Goal: Task Accomplishment & Management: Manage account settings

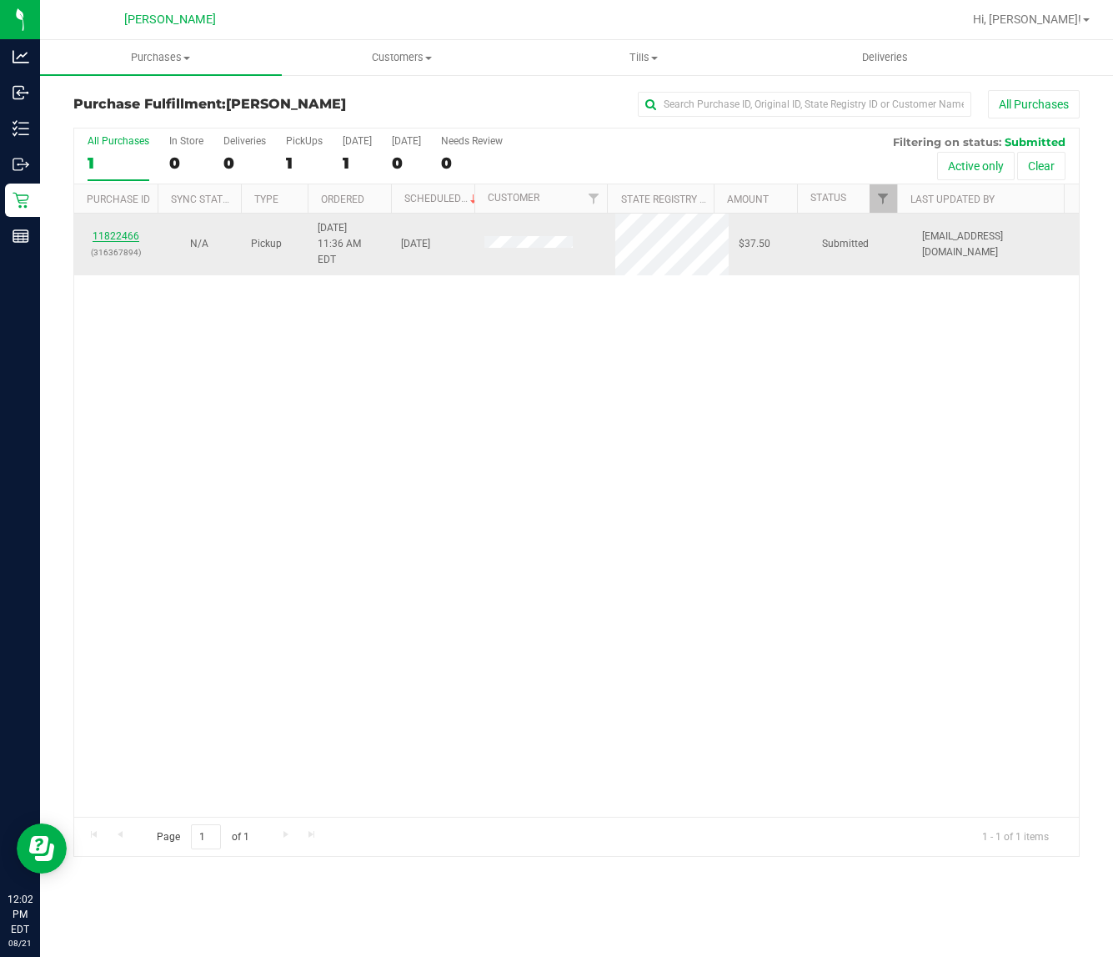
click at [118, 231] on link "11822466" at bounding box center [116, 236] width 47 height 12
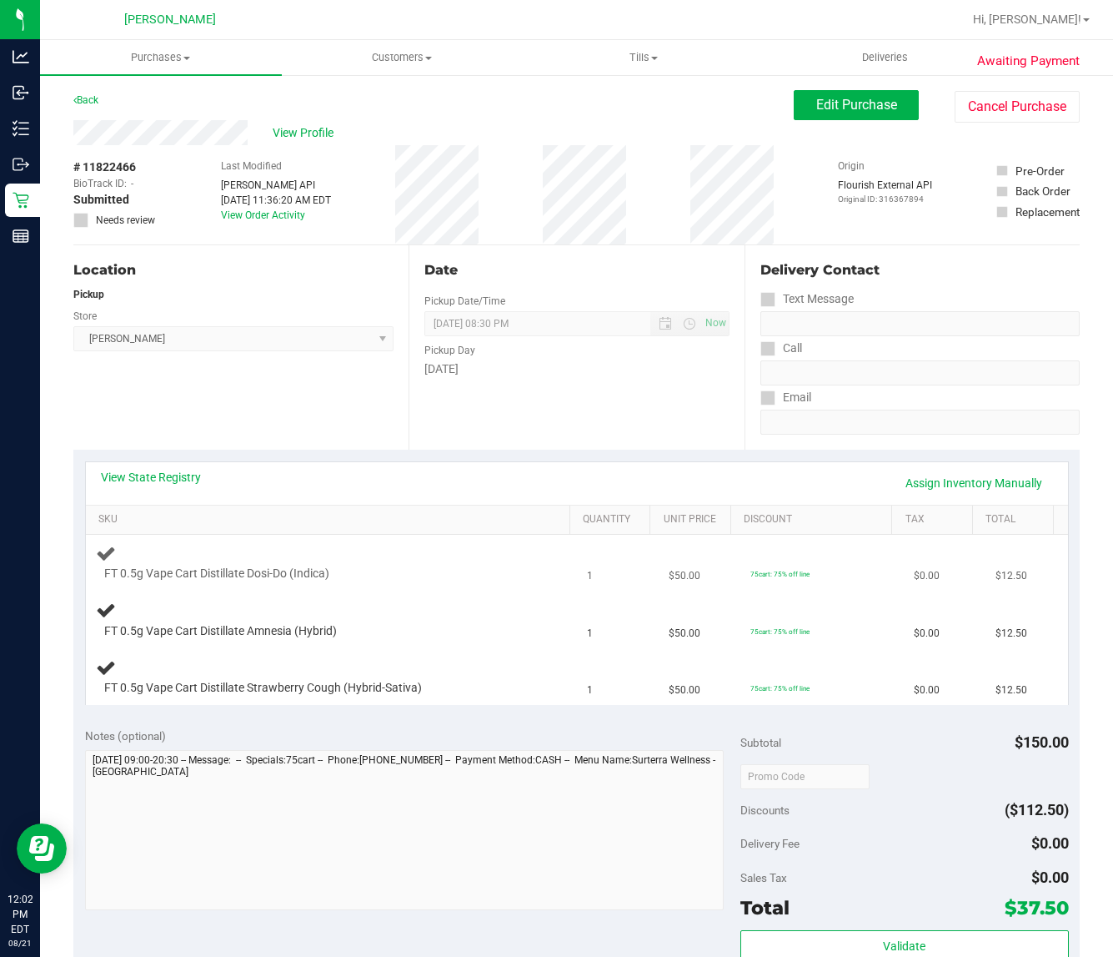
scroll to position [208, 0]
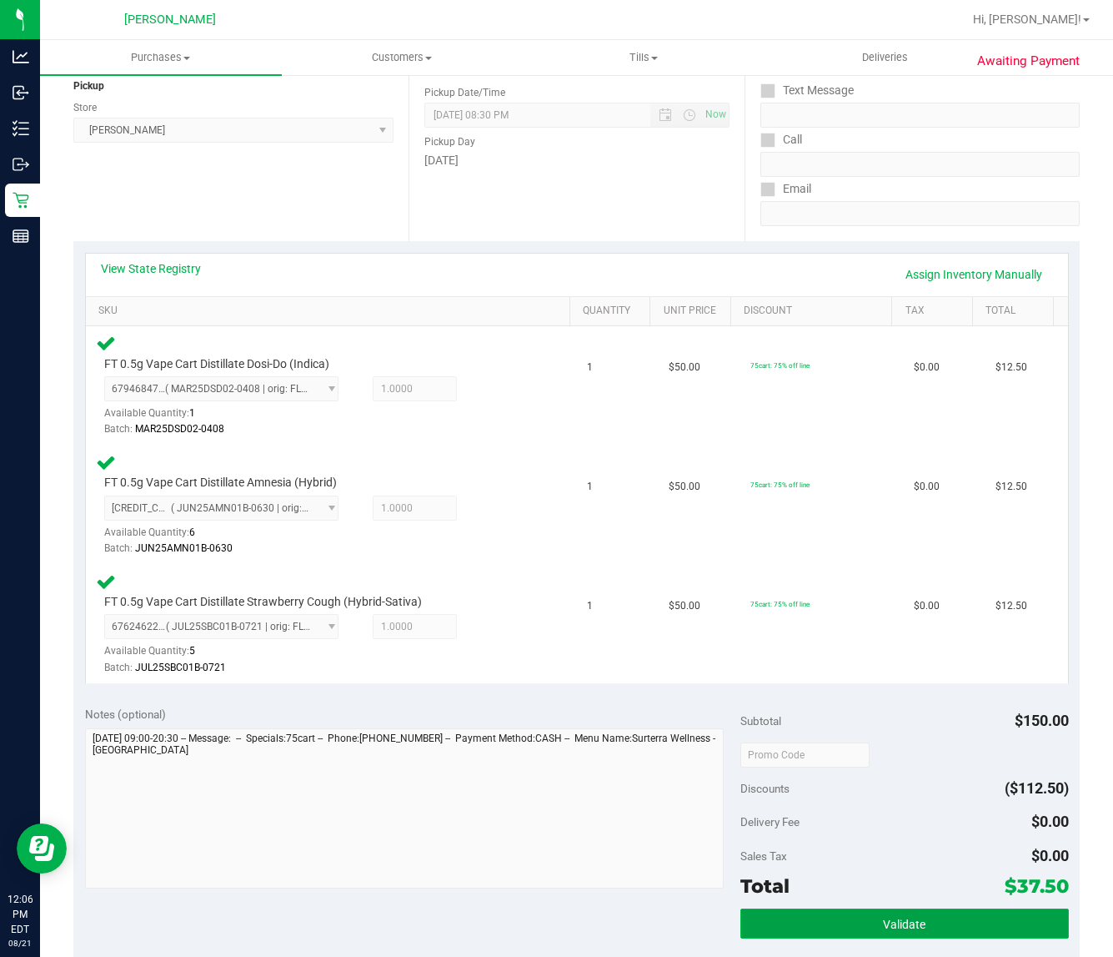
click at [864, 908] on button "Validate" at bounding box center [905, 923] width 328 height 30
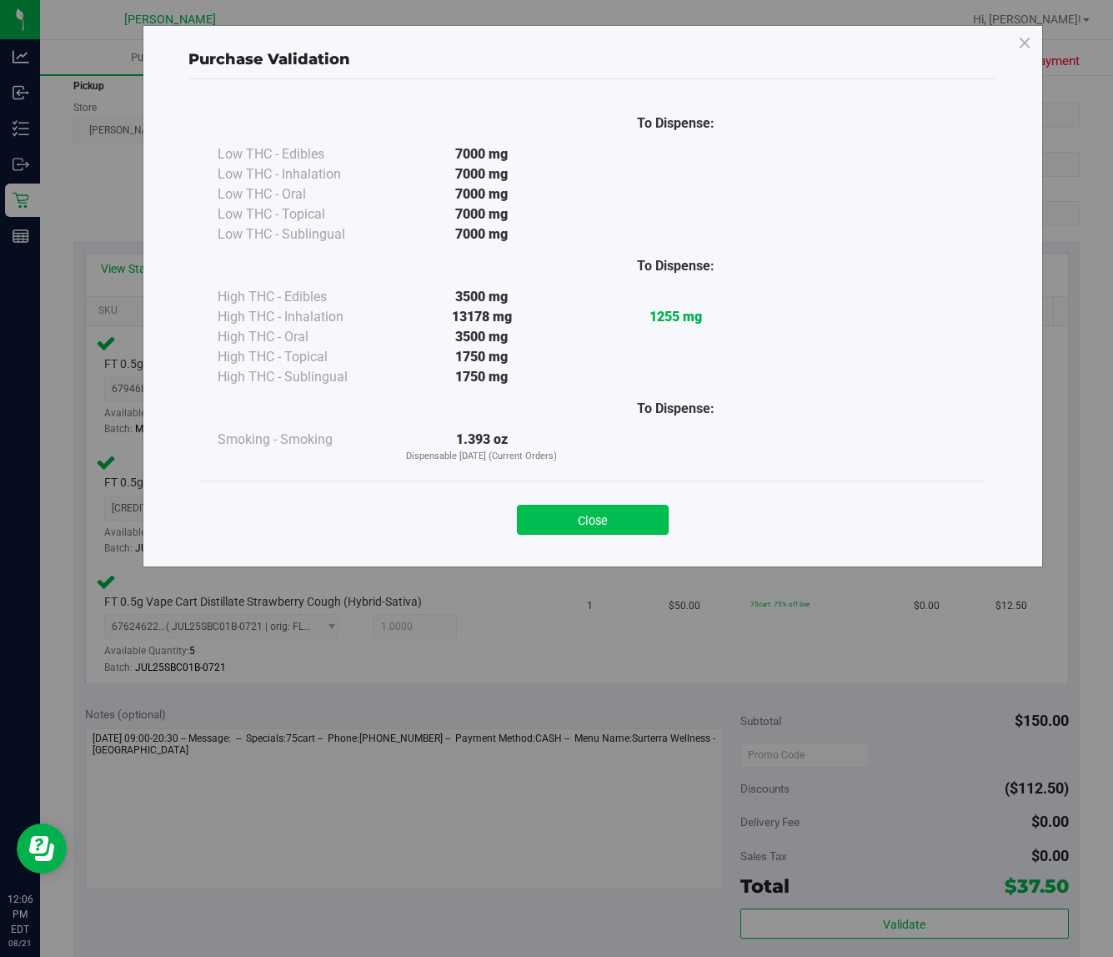
click at [544, 518] on button "Close" at bounding box center [593, 520] width 152 height 30
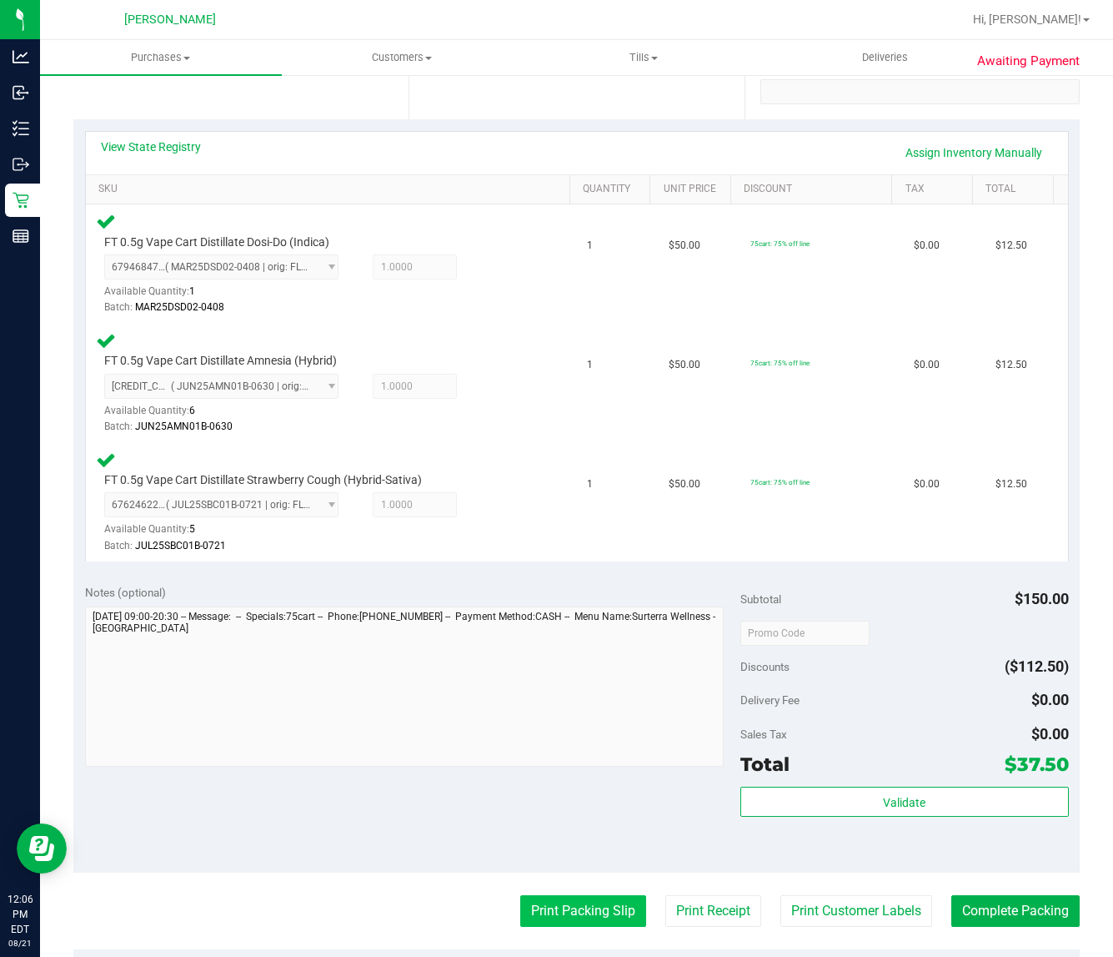
scroll to position [625, 0]
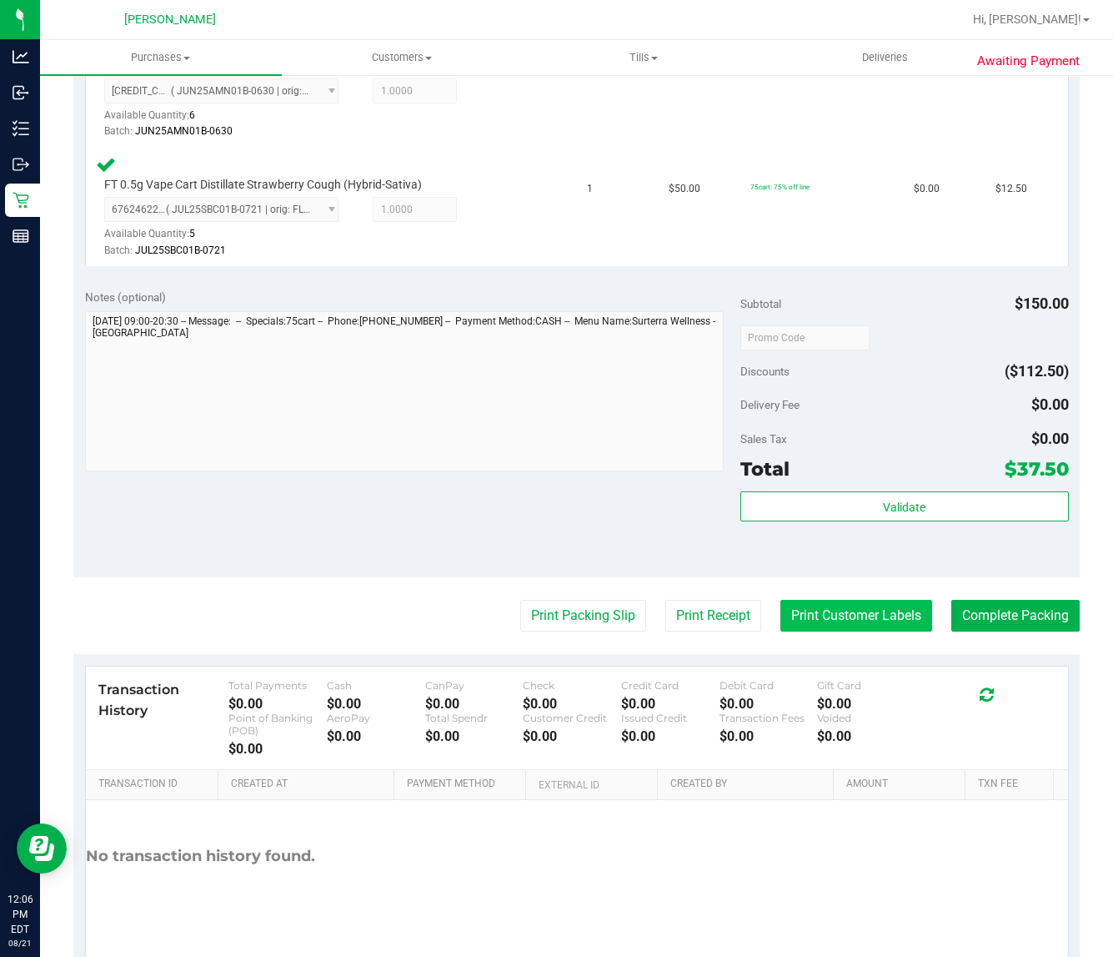
click at [882, 611] on button "Print Customer Labels" at bounding box center [857, 616] width 152 height 32
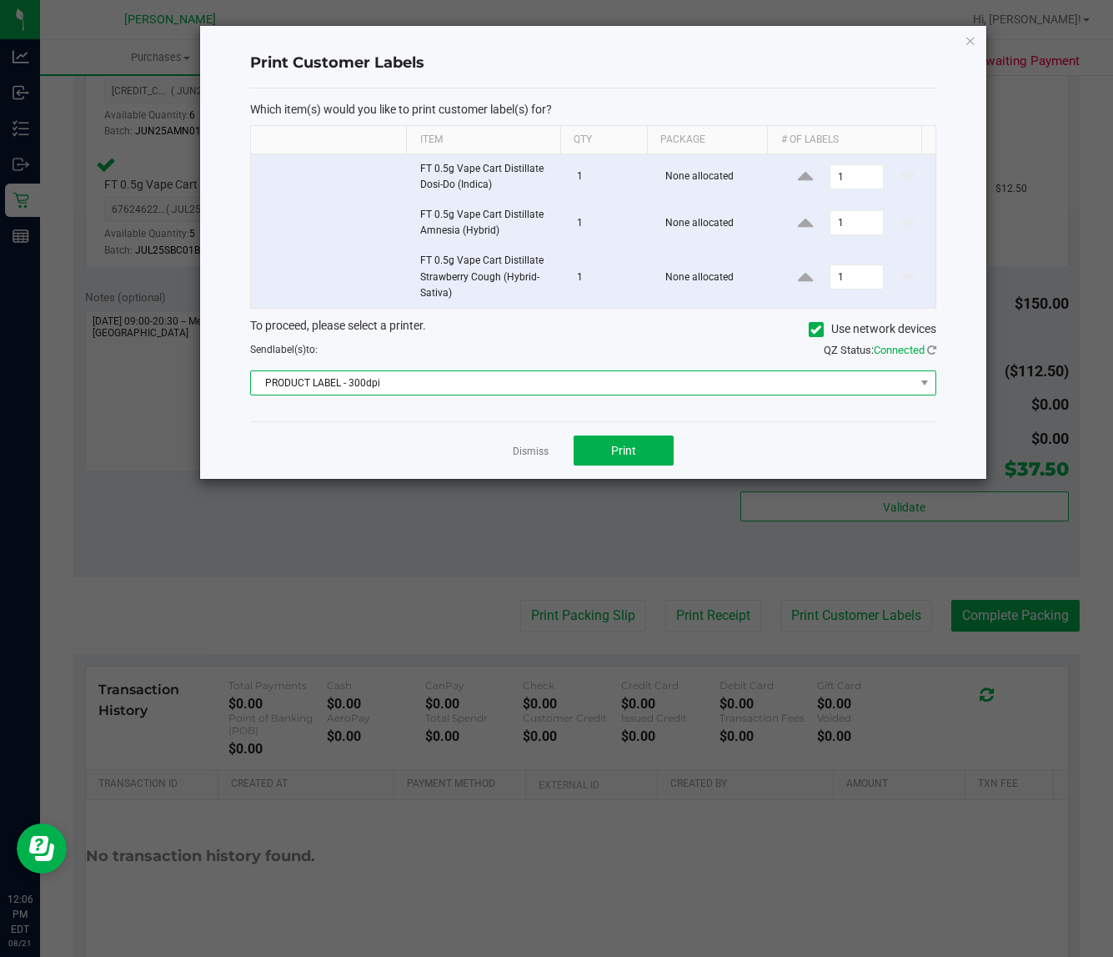
click at [545, 388] on span "PRODUCT LABEL - 300dpi" at bounding box center [583, 382] width 664 height 23
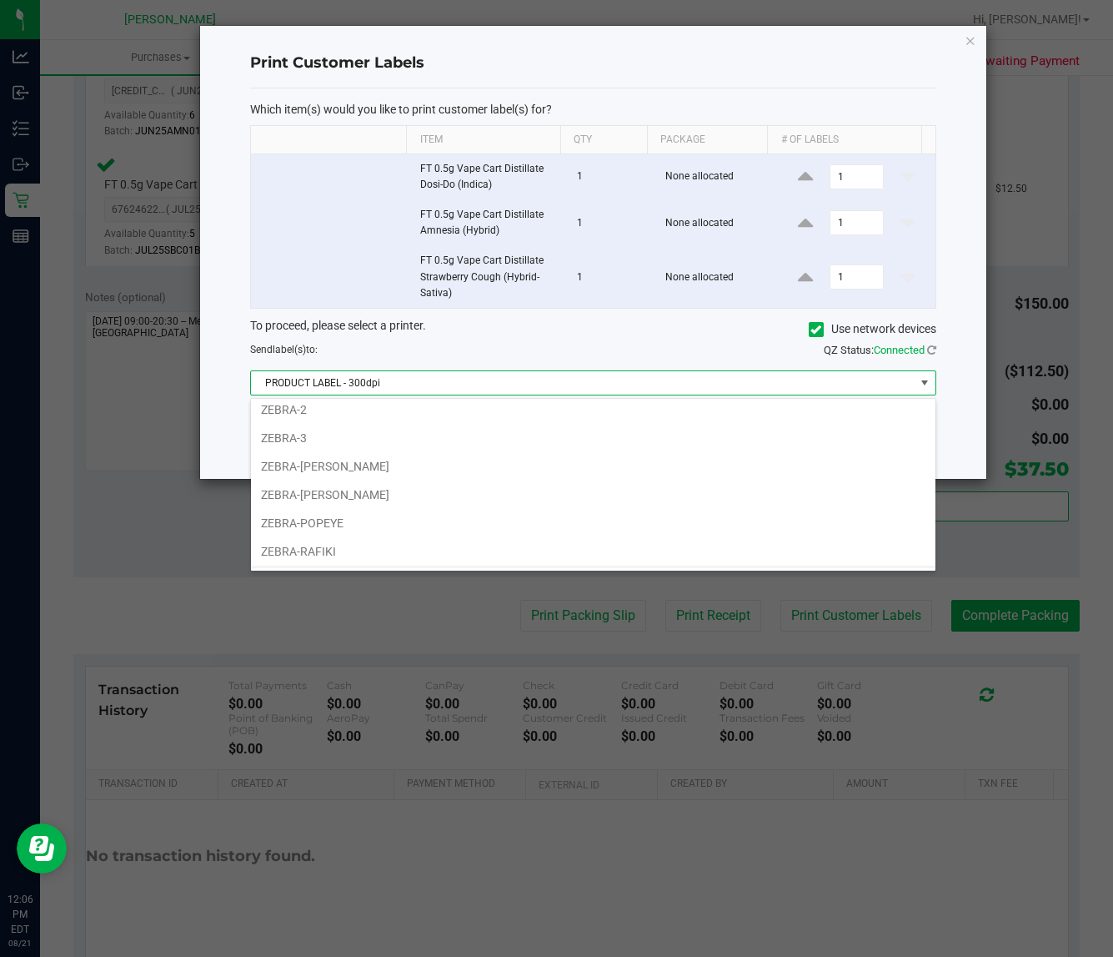
scroll to position [92, 0]
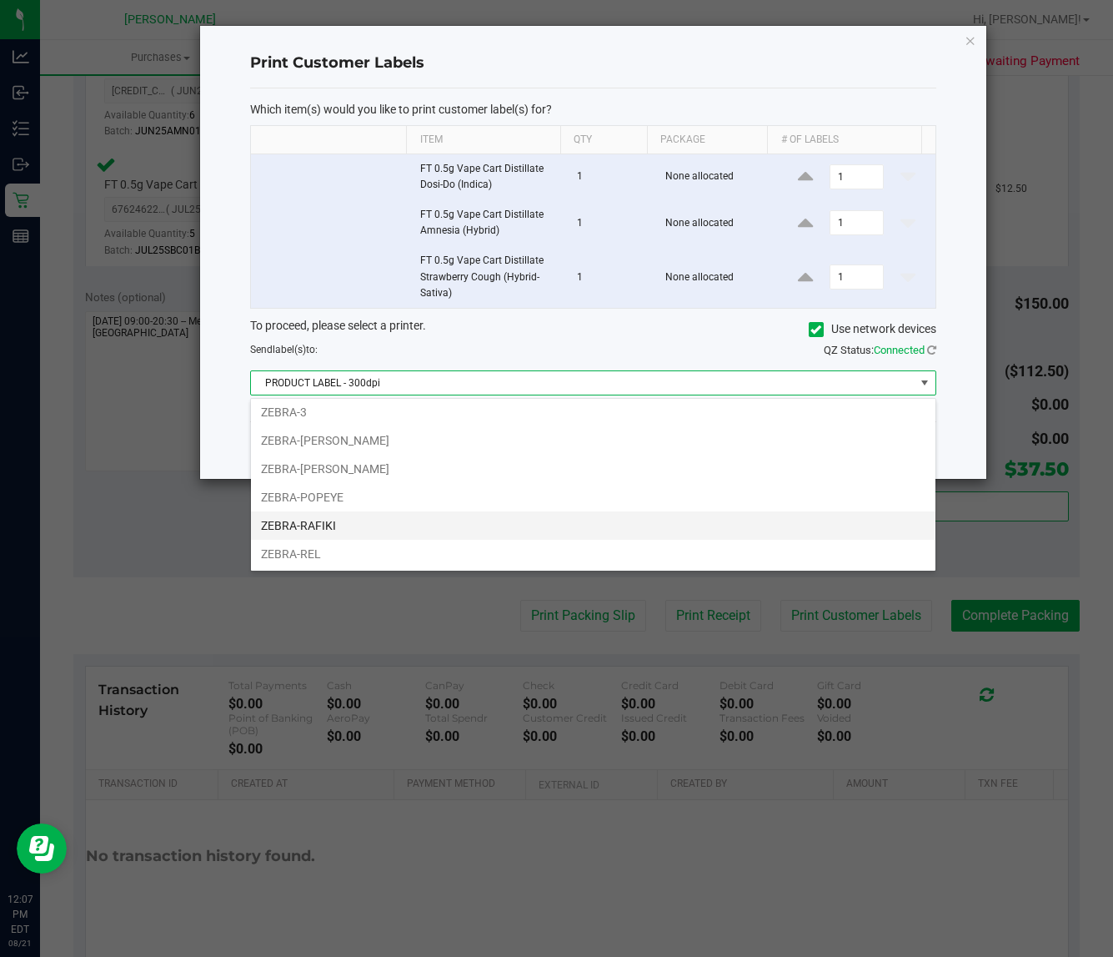
click at [378, 525] on li "ZEBRA-RAFIKI" at bounding box center [593, 525] width 685 height 28
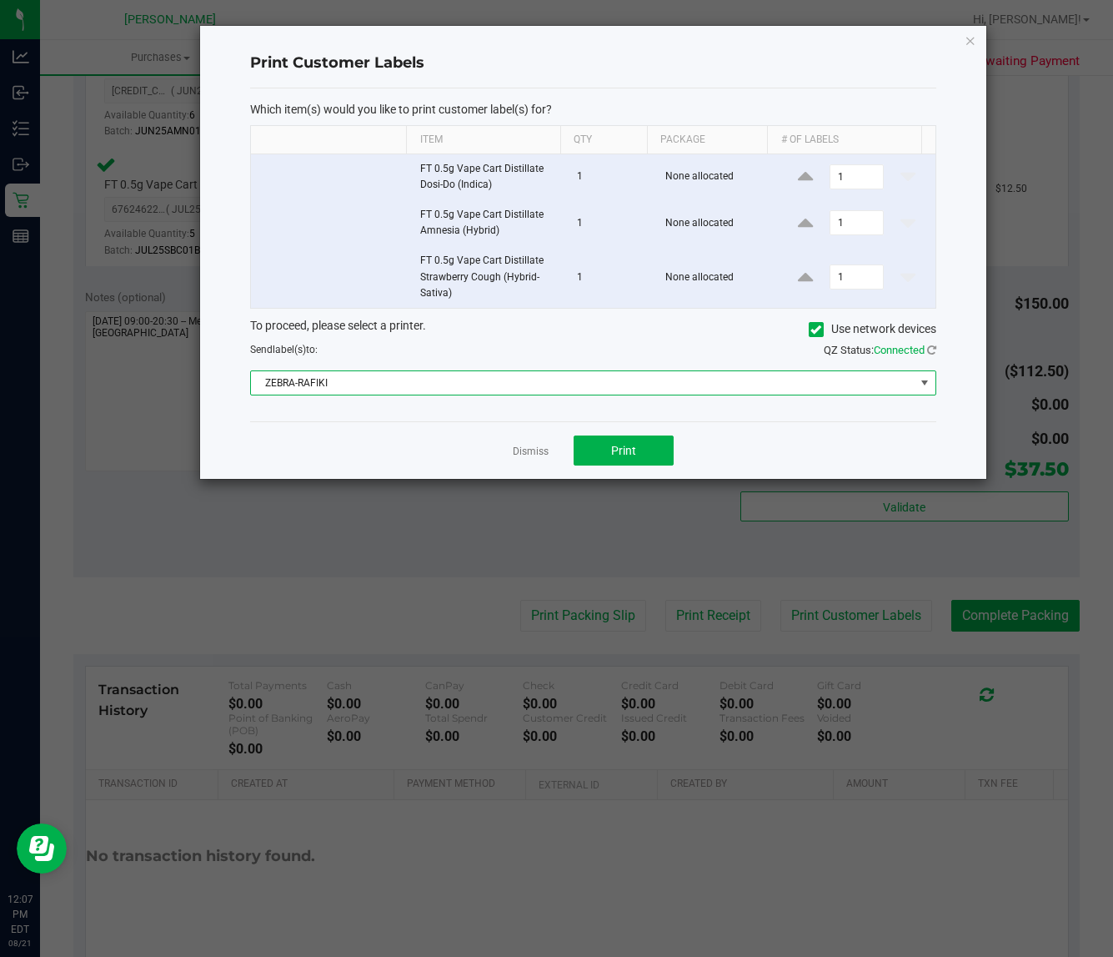
click at [623, 432] on div "Dismiss Print" at bounding box center [593, 450] width 686 height 58
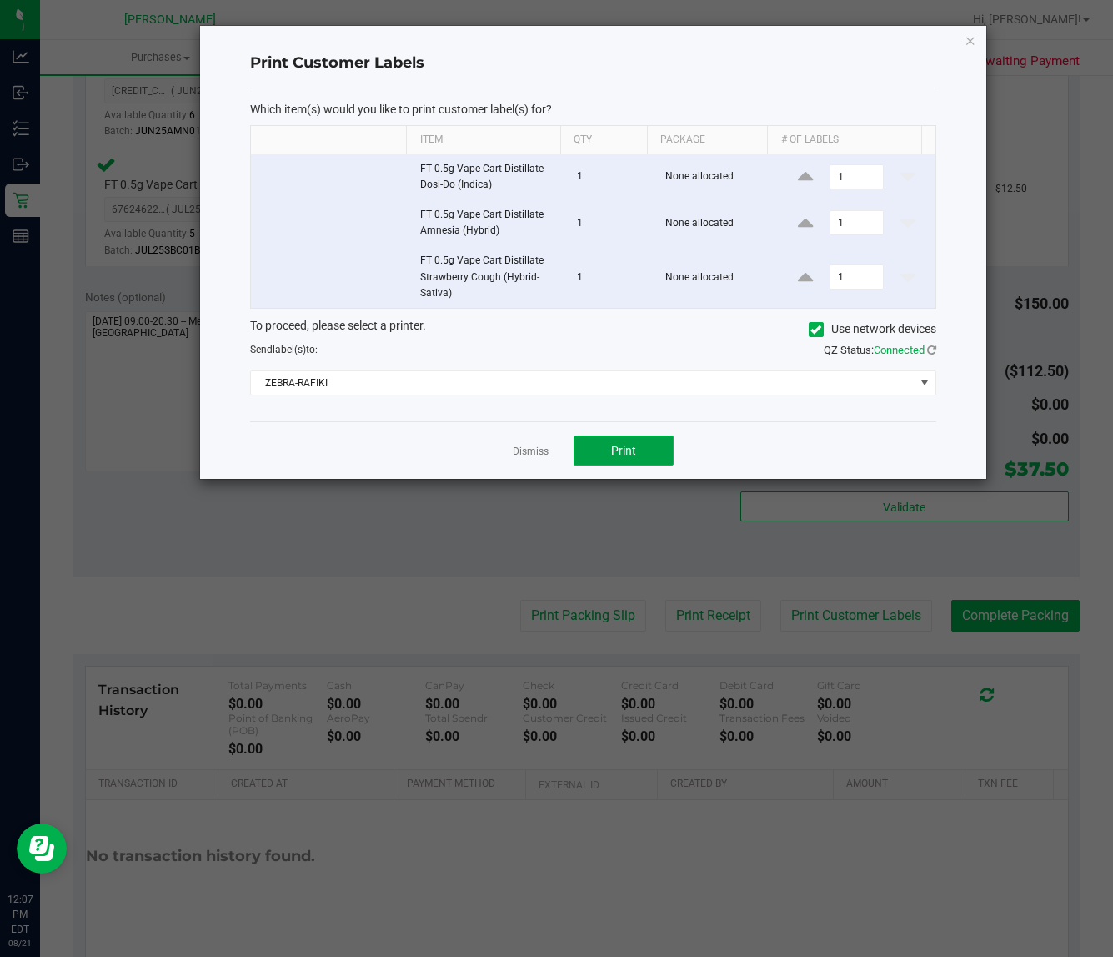
click at [605, 455] on button "Print" at bounding box center [624, 450] width 100 height 30
click at [531, 452] on link "Dismiss" at bounding box center [531, 452] width 36 height 14
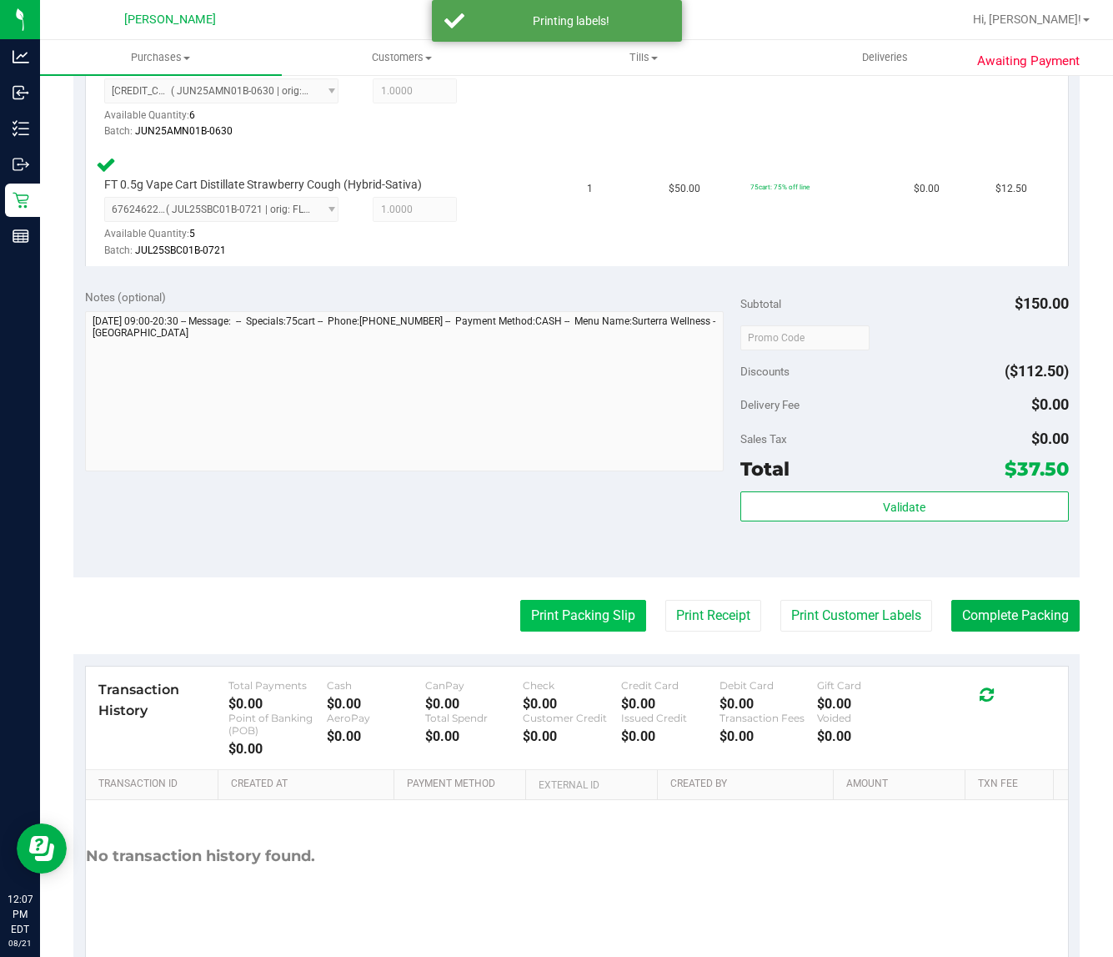
click at [563, 607] on button "Print Packing Slip" at bounding box center [583, 616] width 126 height 32
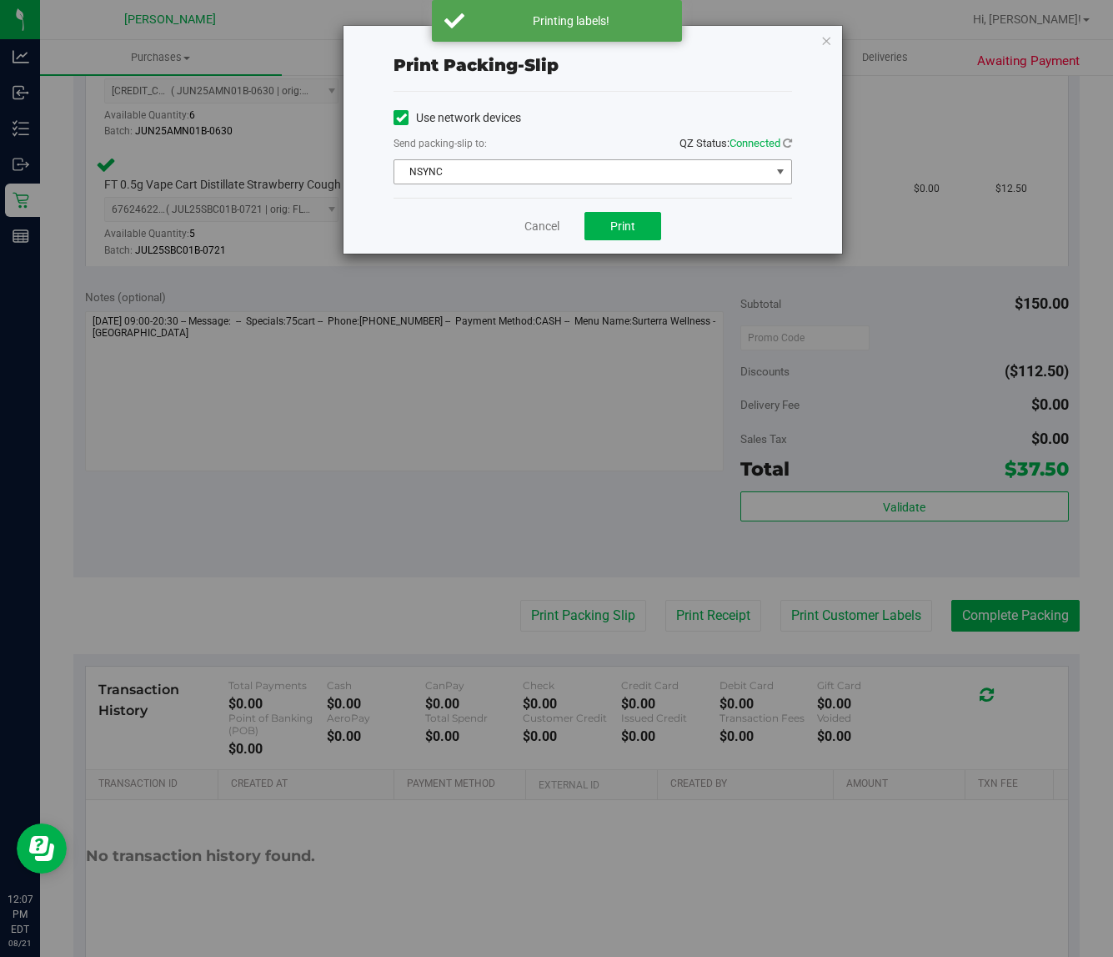
click at [619, 175] on span "NSYNC" at bounding box center [582, 171] width 376 height 23
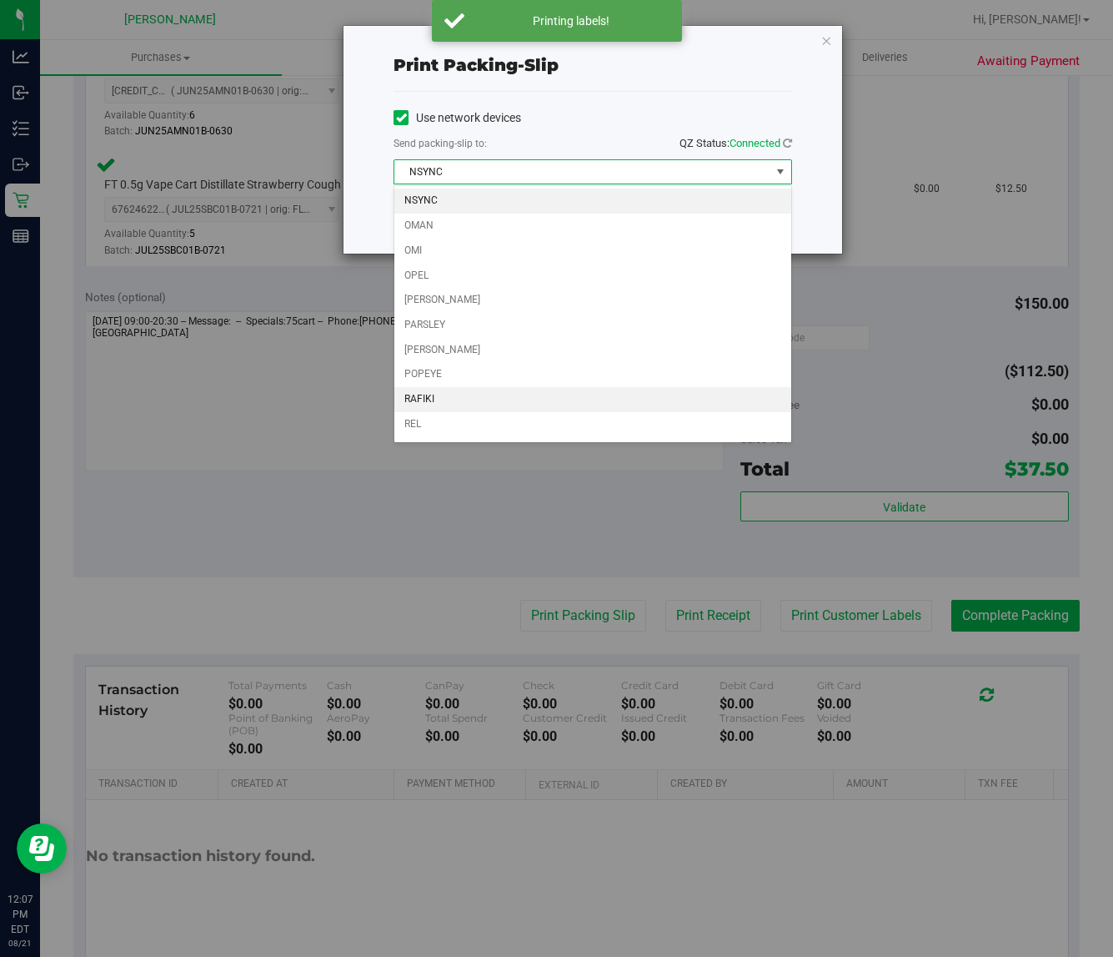
click at [484, 398] on li "RAFIKI" at bounding box center [592, 399] width 397 height 25
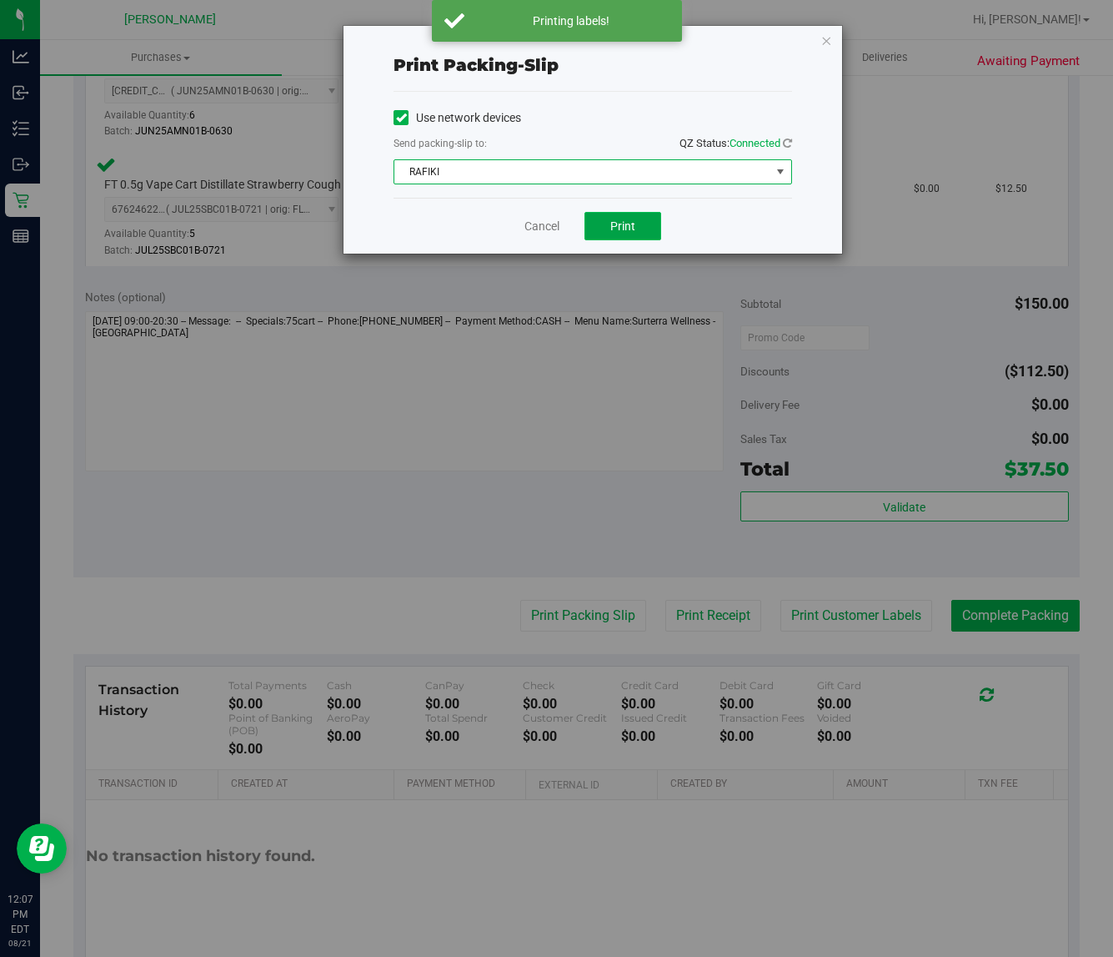
click at [614, 238] on button "Print" at bounding box center [623, 226] width 77 height 28
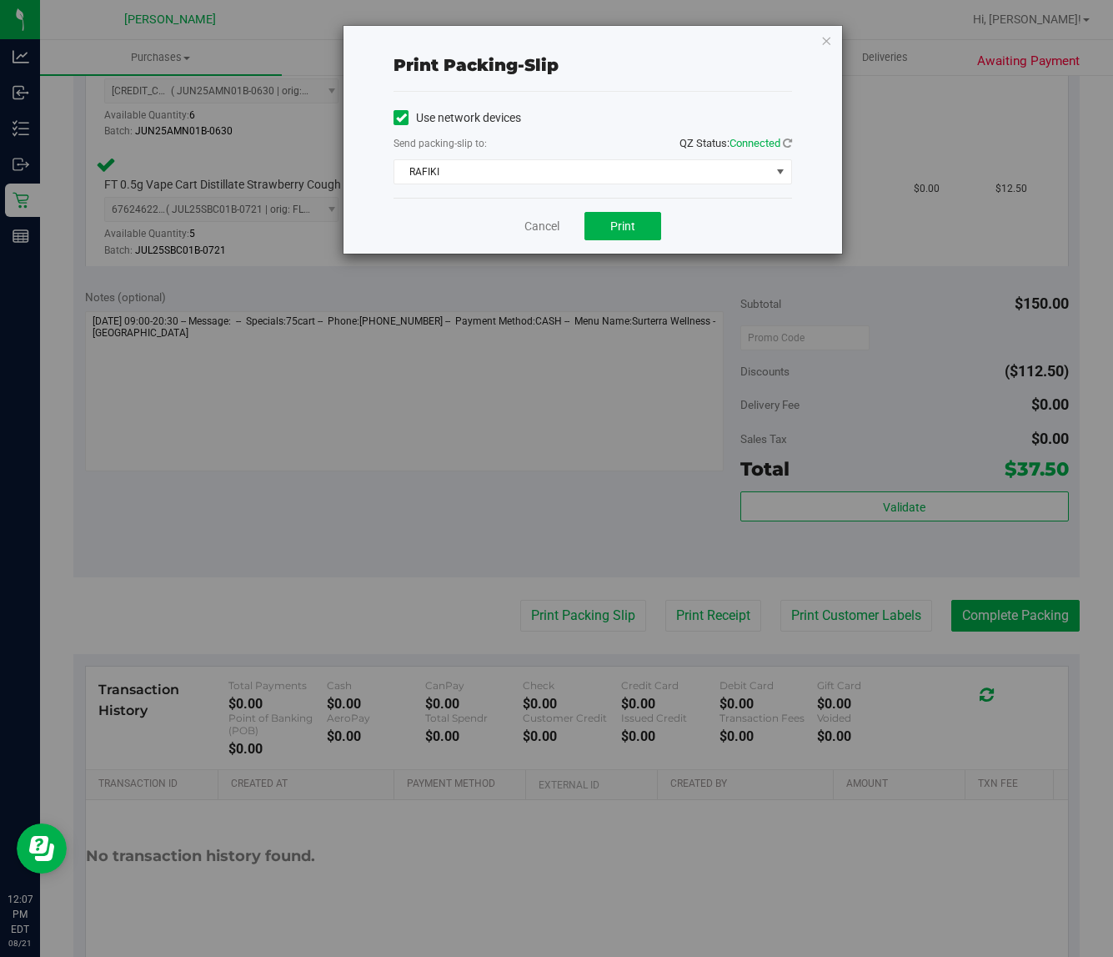
click at [527, 198] on div "Use network devices Send packing-slip to: QZ Status: Connected RAFIKI Choose pr…" at bounding box center [593, 145] width 399 height 106
click at [539, 238] on div "Cancel Print" at bounding box center [593, 226] width 399 height 56
click at [536, 223] on link "Cancel" at bounding box center [542, 227] width 35 height 18
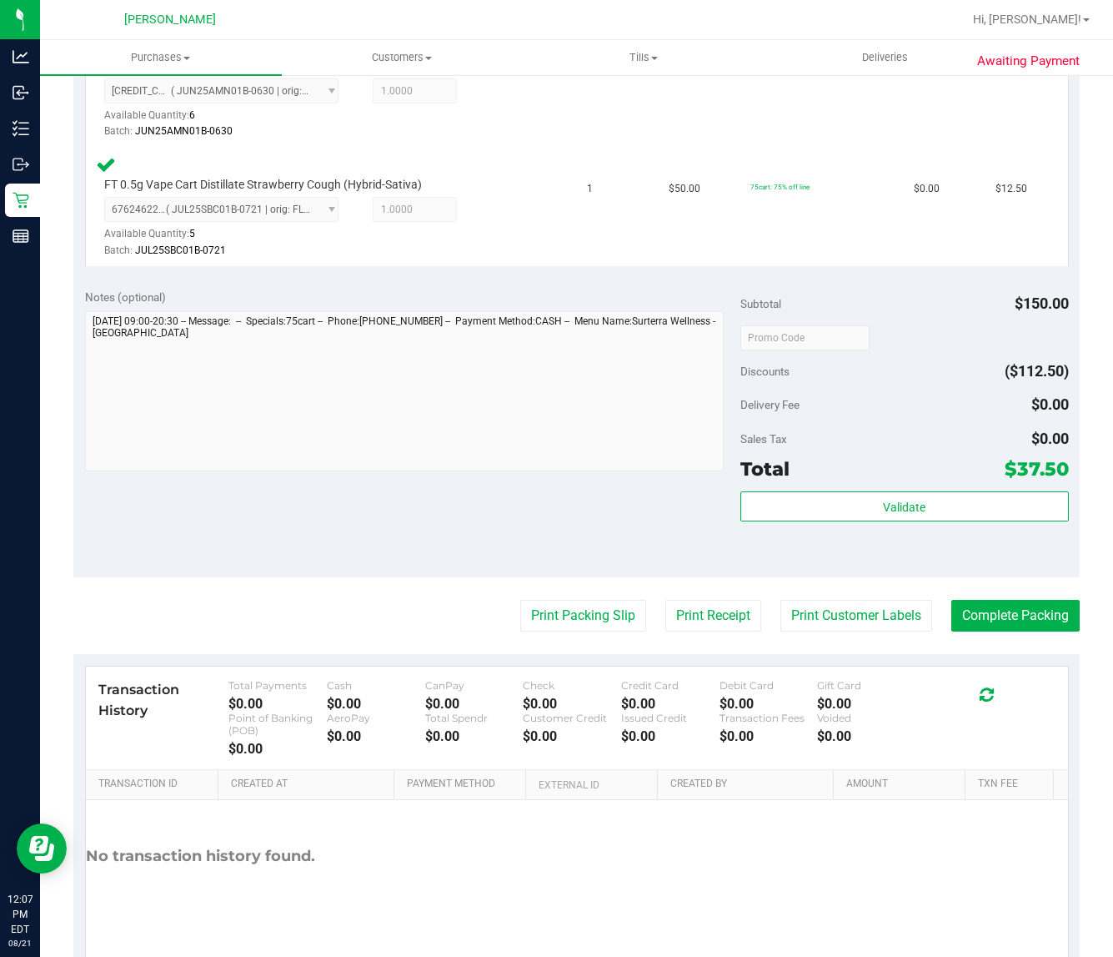
click at [882, 482] on div "Subtotal $150.00 Discounts ($112.50) Delivery Fee $0.00 Sales Tax $0.00 Total $…" at bounding box center [905, 428] width 328 height 278
click at [882, 494] on button "Validate" at bounding box center [905, 506] width 328 height 30
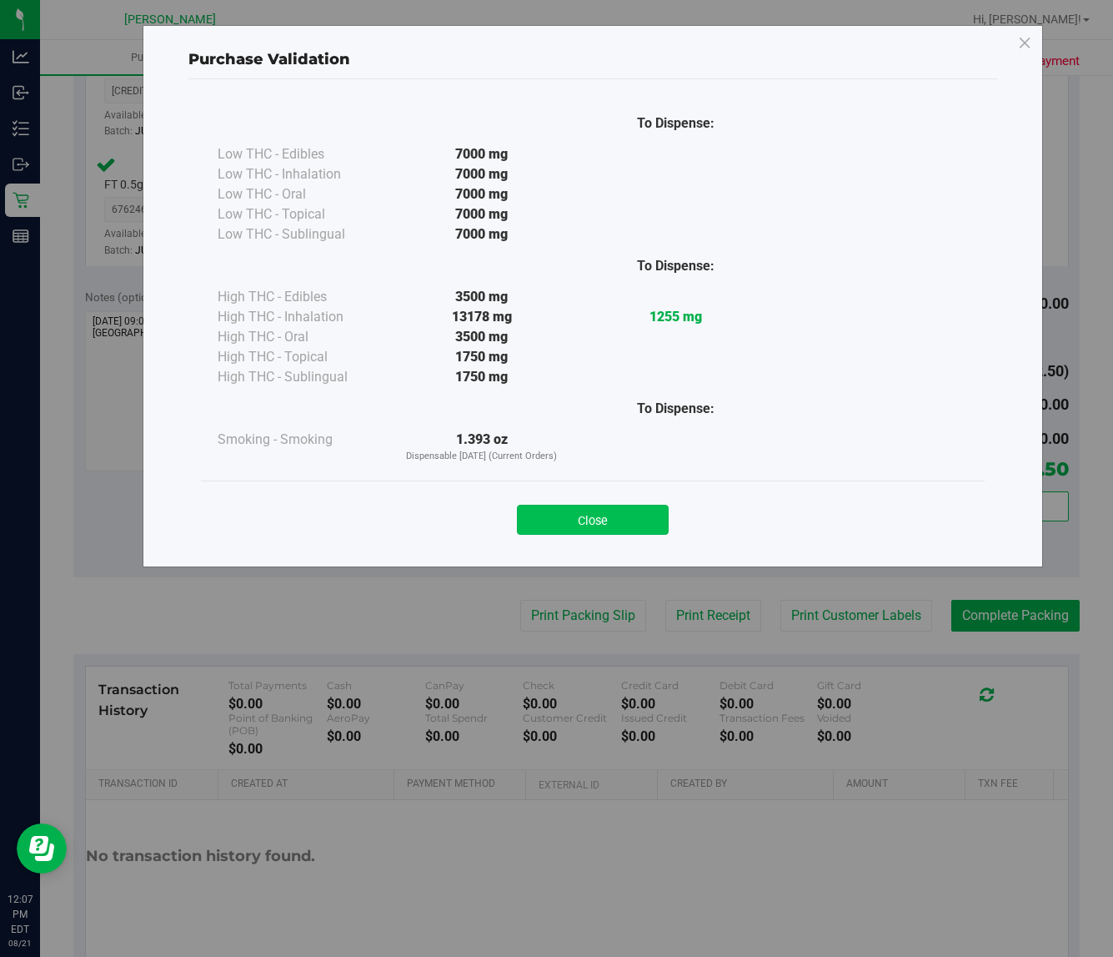
click at [614, 514] on button "Close" at bounding box center [593, 520] width 152 height 30
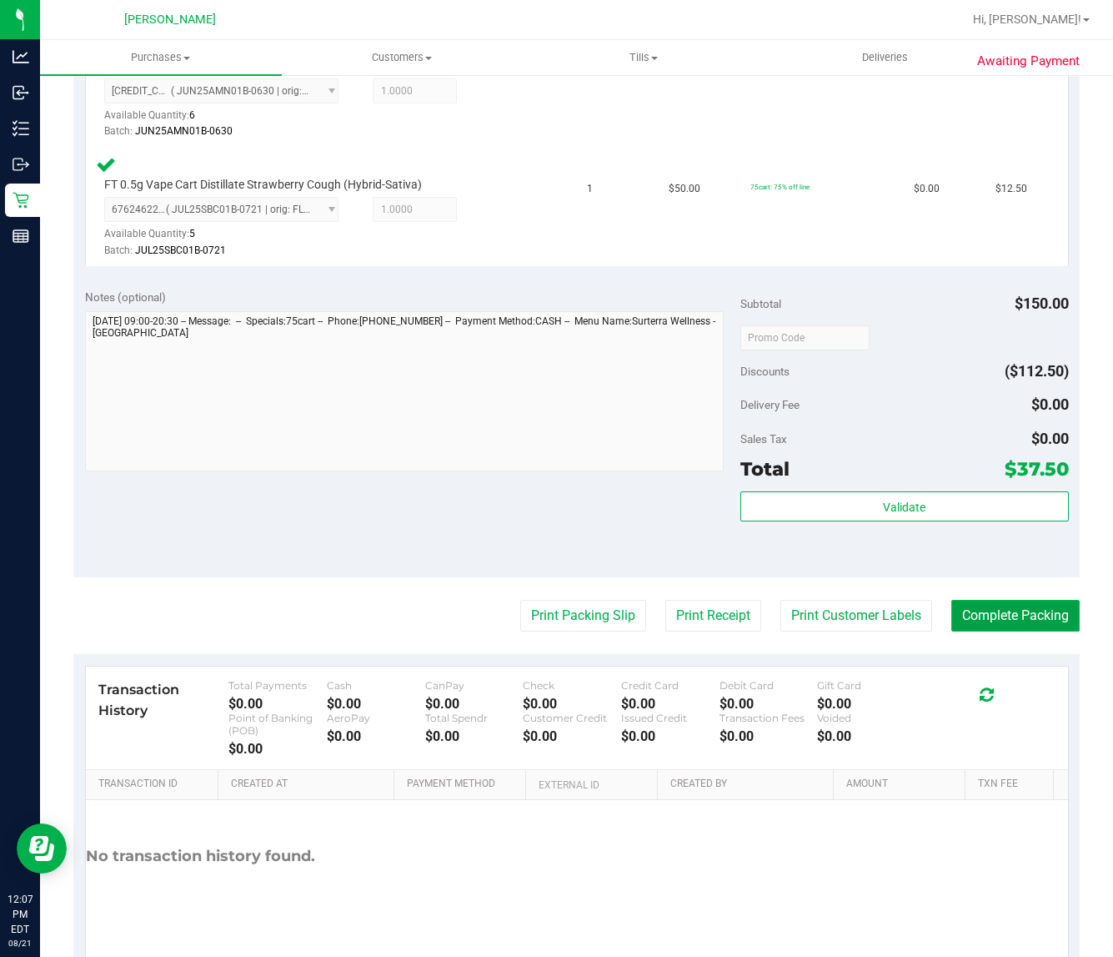
click at [997, 621] on button "Complete Packing" at bounding box center [1016, 616] width 128 height 32
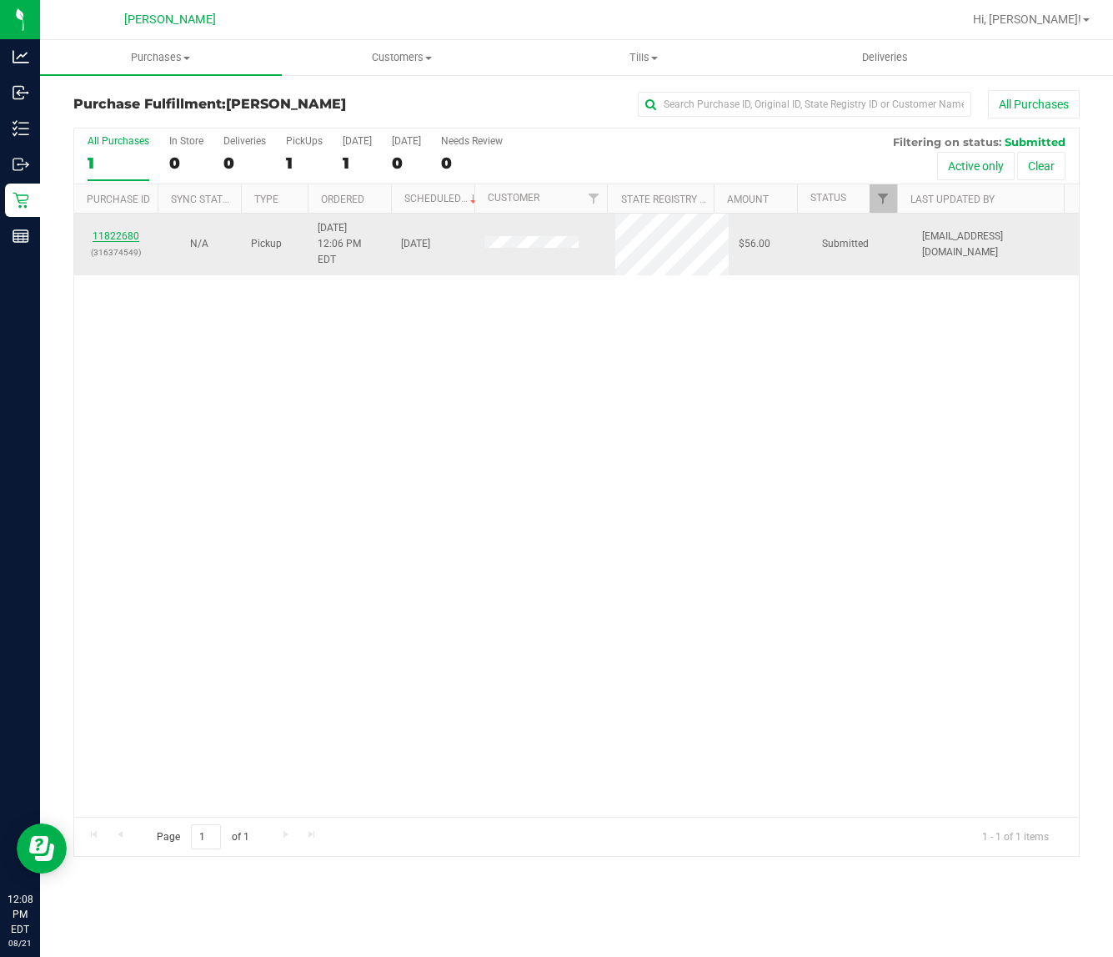
click at [113, 230] on link "11822680" at bounding box center [116, 236] width 47 height 12
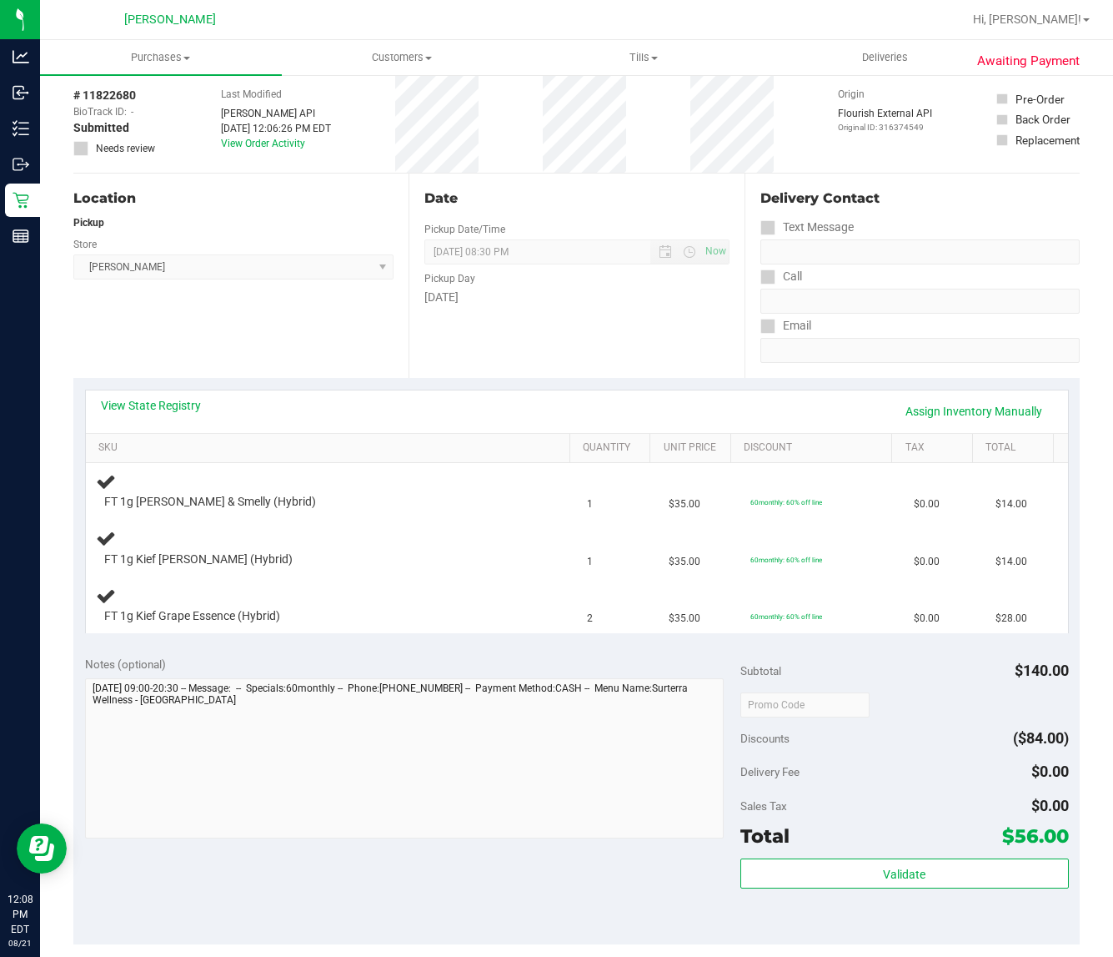
scroll to position [104, 0]
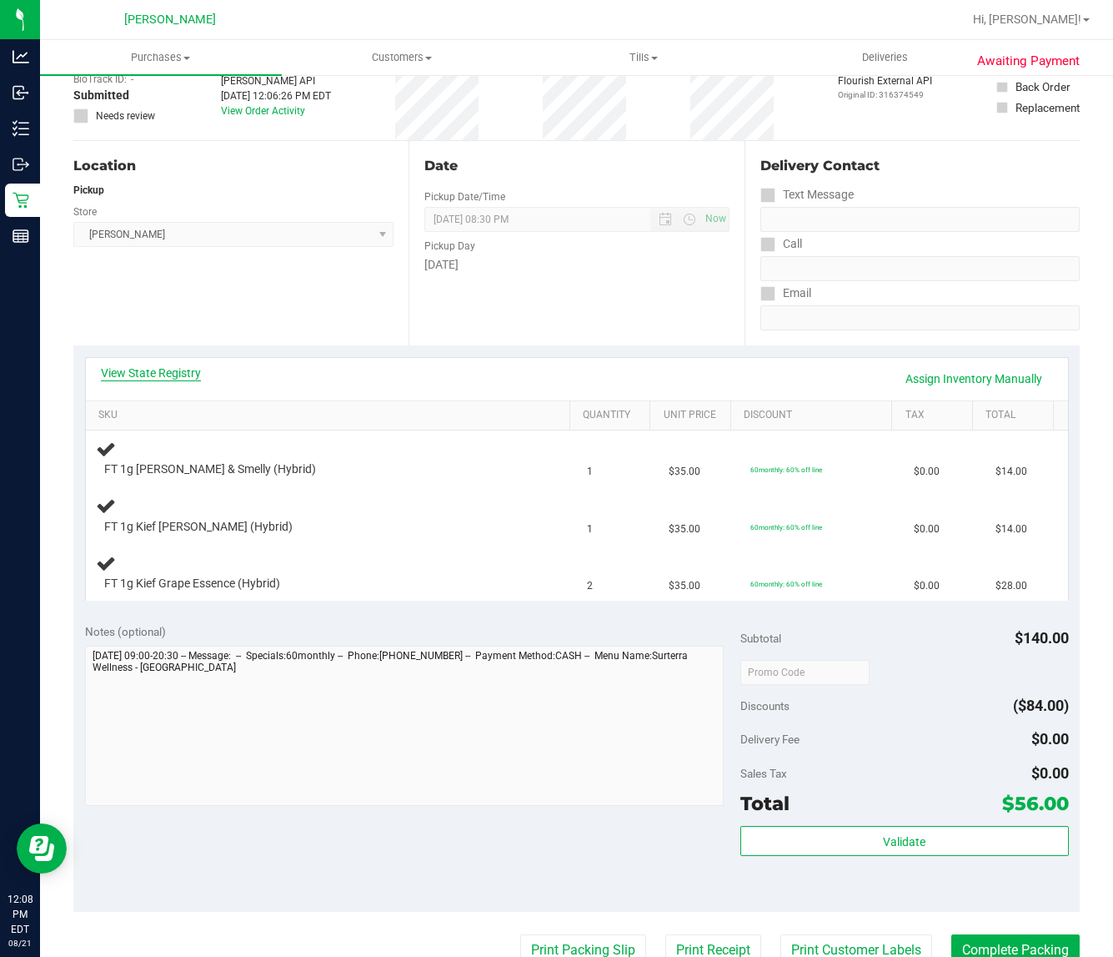
click at [143, 364] on link "View State Registry" at bounding box center [151, 372] width 100 height 17
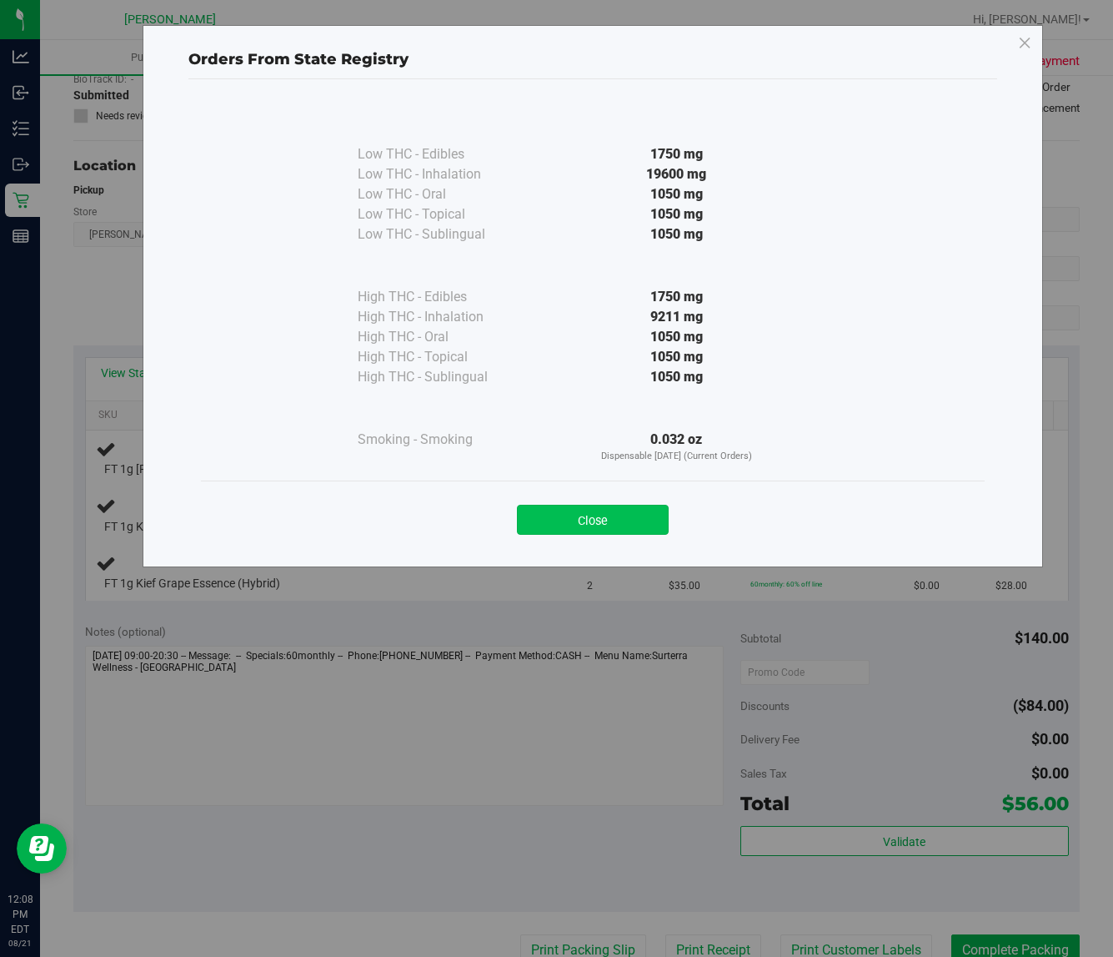
click at [585, 519] on button "Close" at bounding box center [593, 520] width 152 height 30
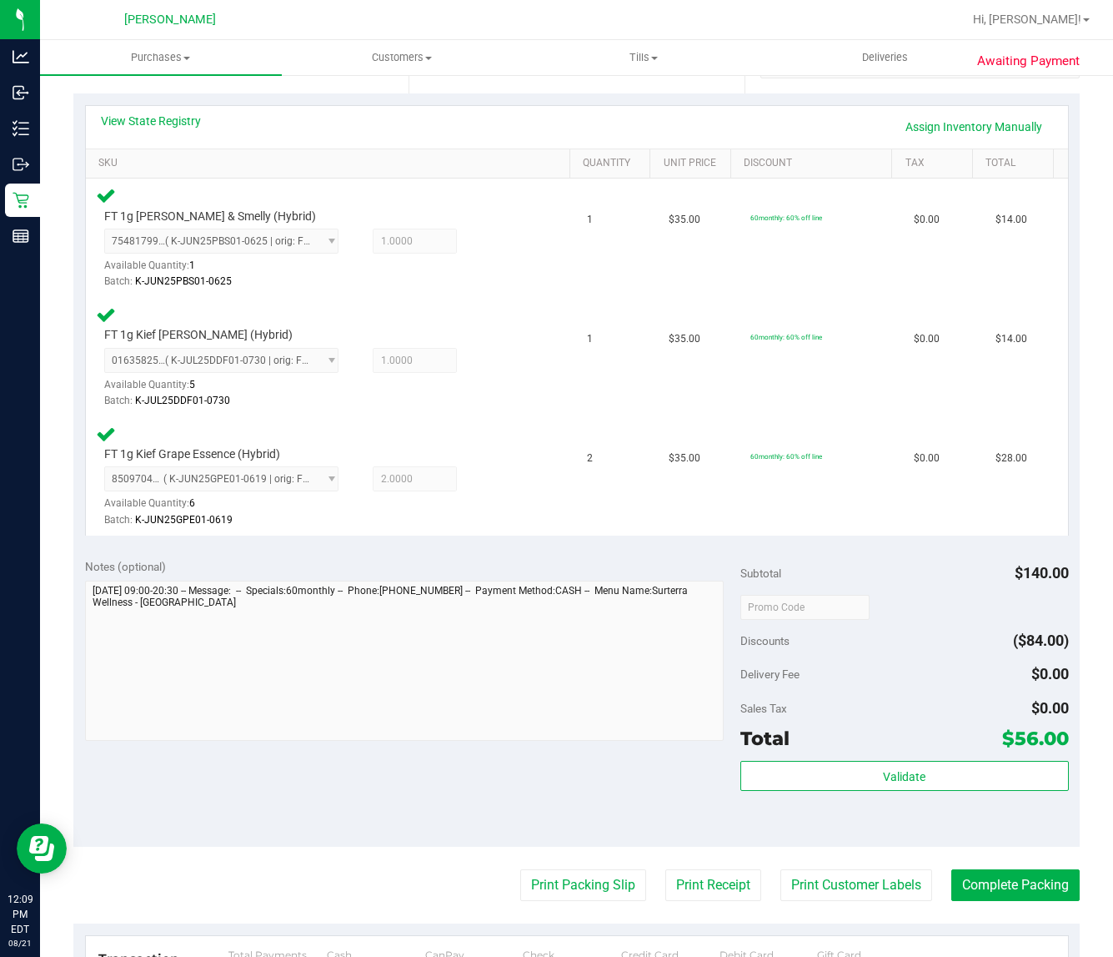
scroll to position [521, 0]
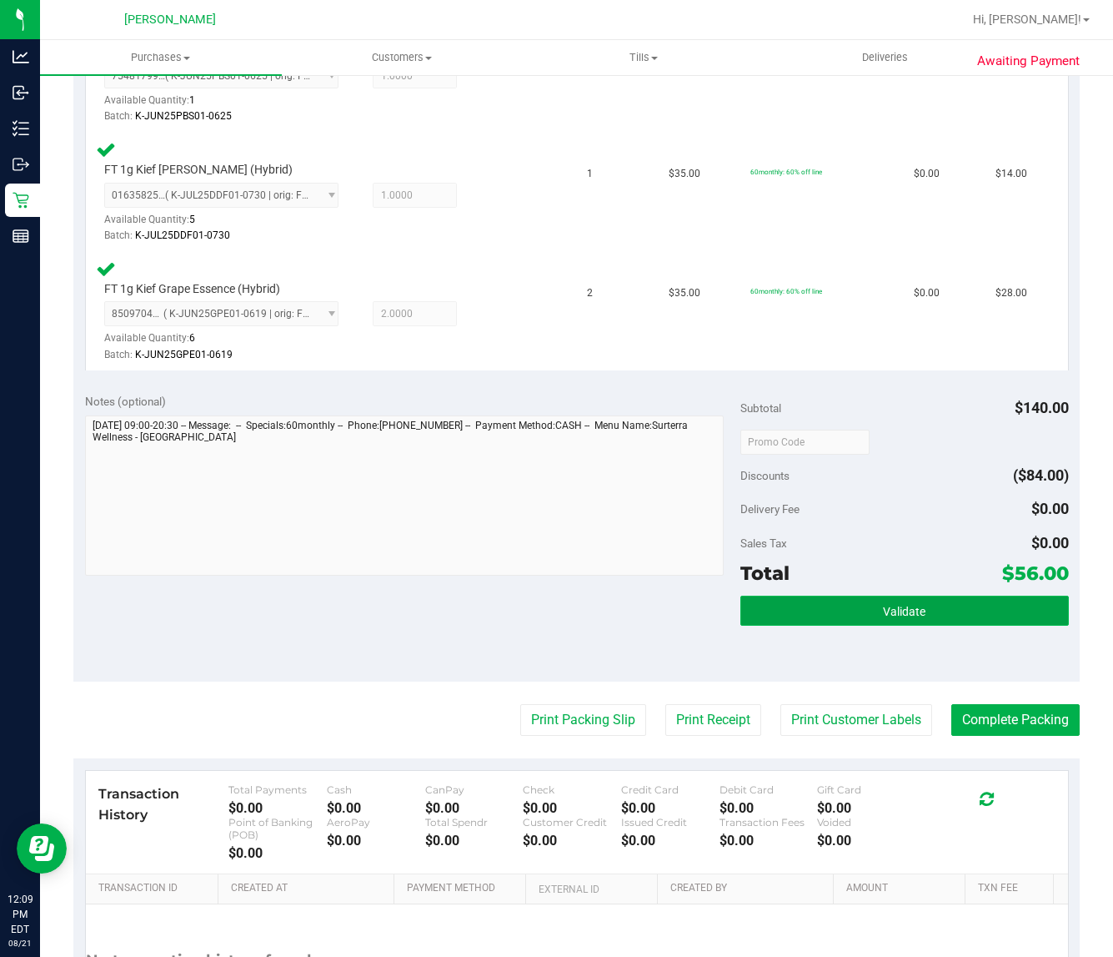
click at [912, 610] on span "Validate" at bounding box center [904, 611] width 43 height 13
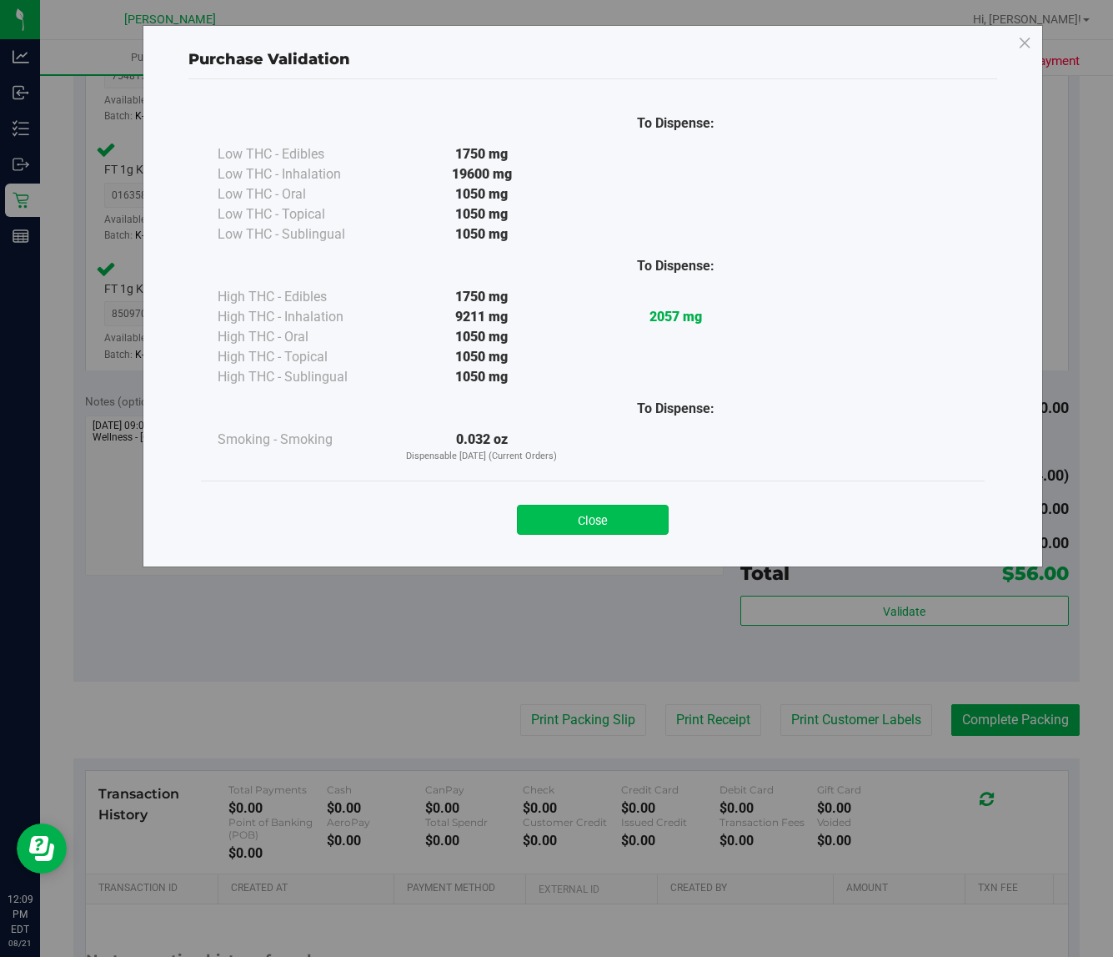
click at [647, 513] on button "Close" at bounding box center [593, 520] width 152 height 30
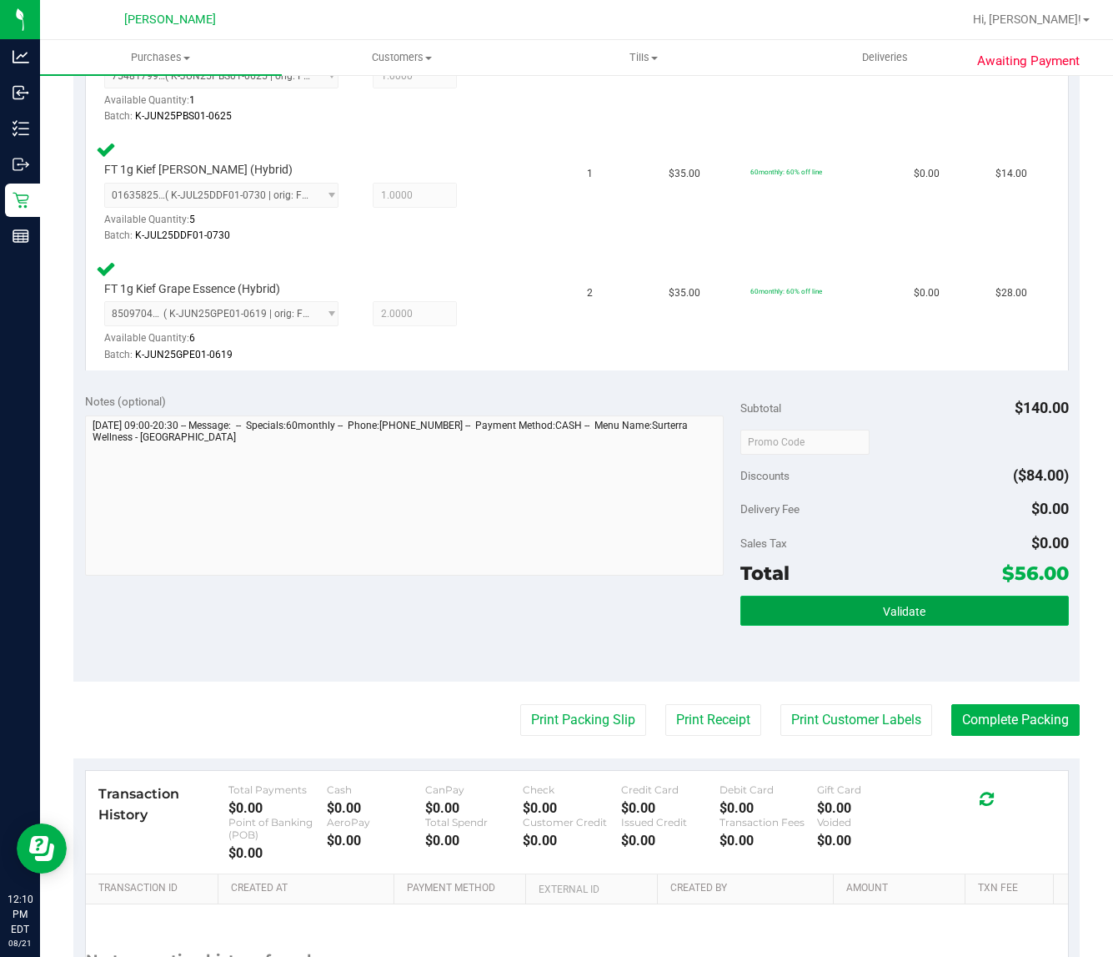
click at [963, 599] on button "Validate" at bounding box center [905, 610] width 328 height 30
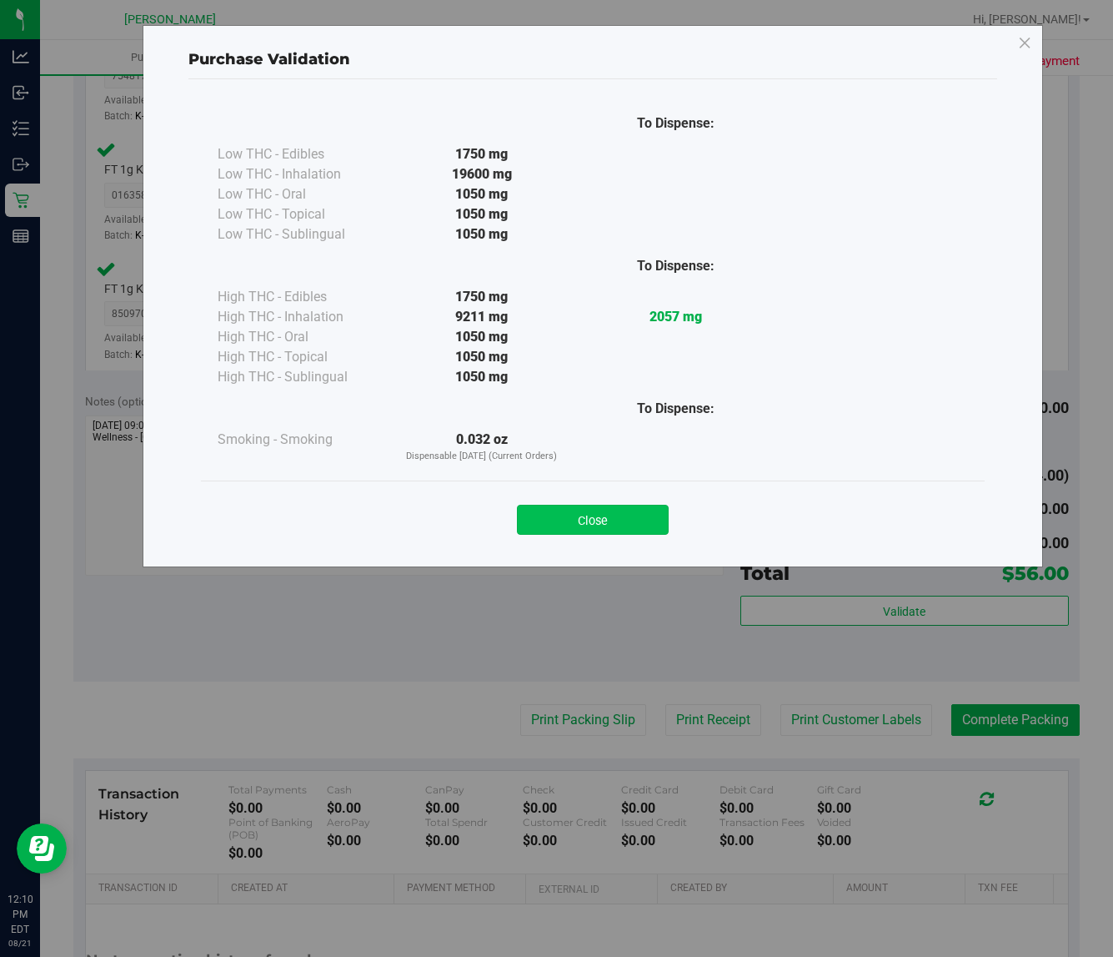
click at [605, 523] on button "Close" at bounding box center [593, 520] width 152 height 30
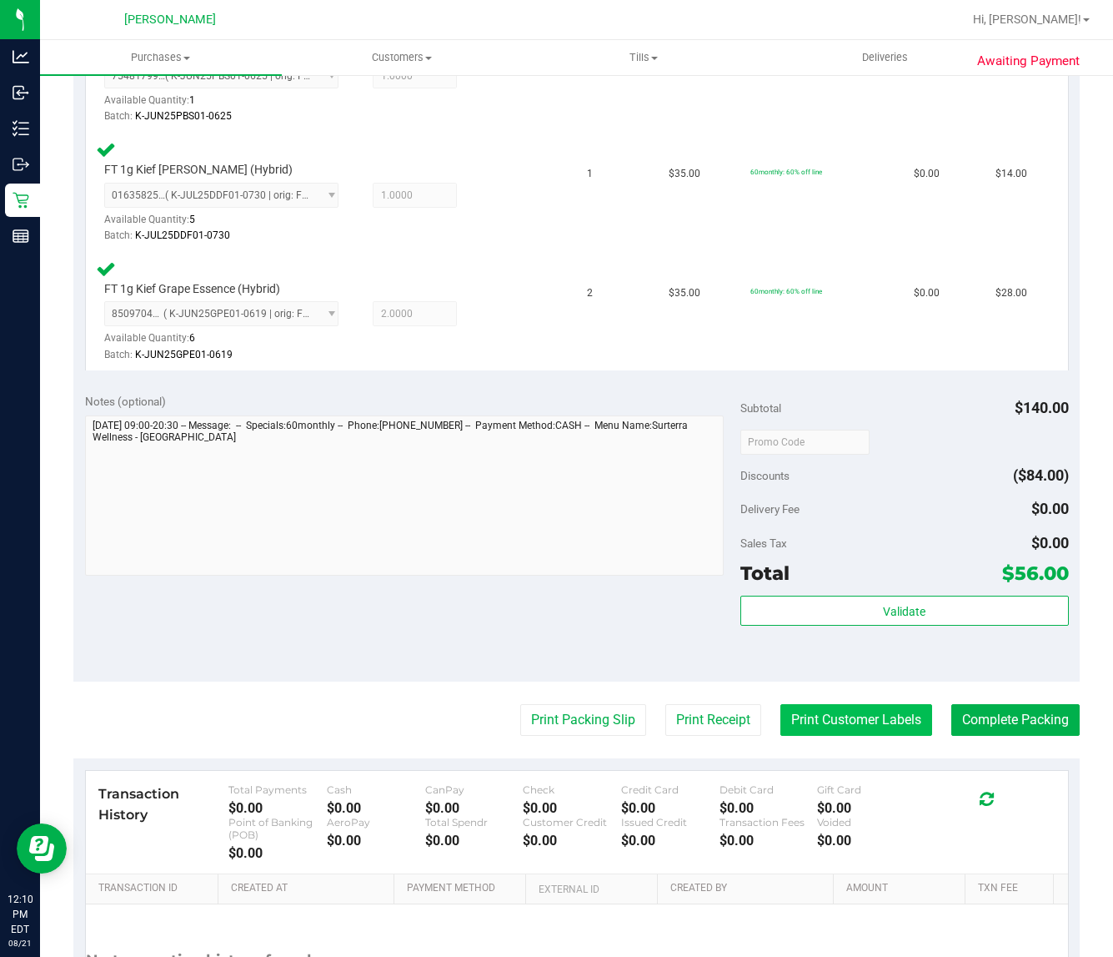
click at [840, 713] on button "Print Customer Labels" at bounding box center [857, 720] width 152 height 32
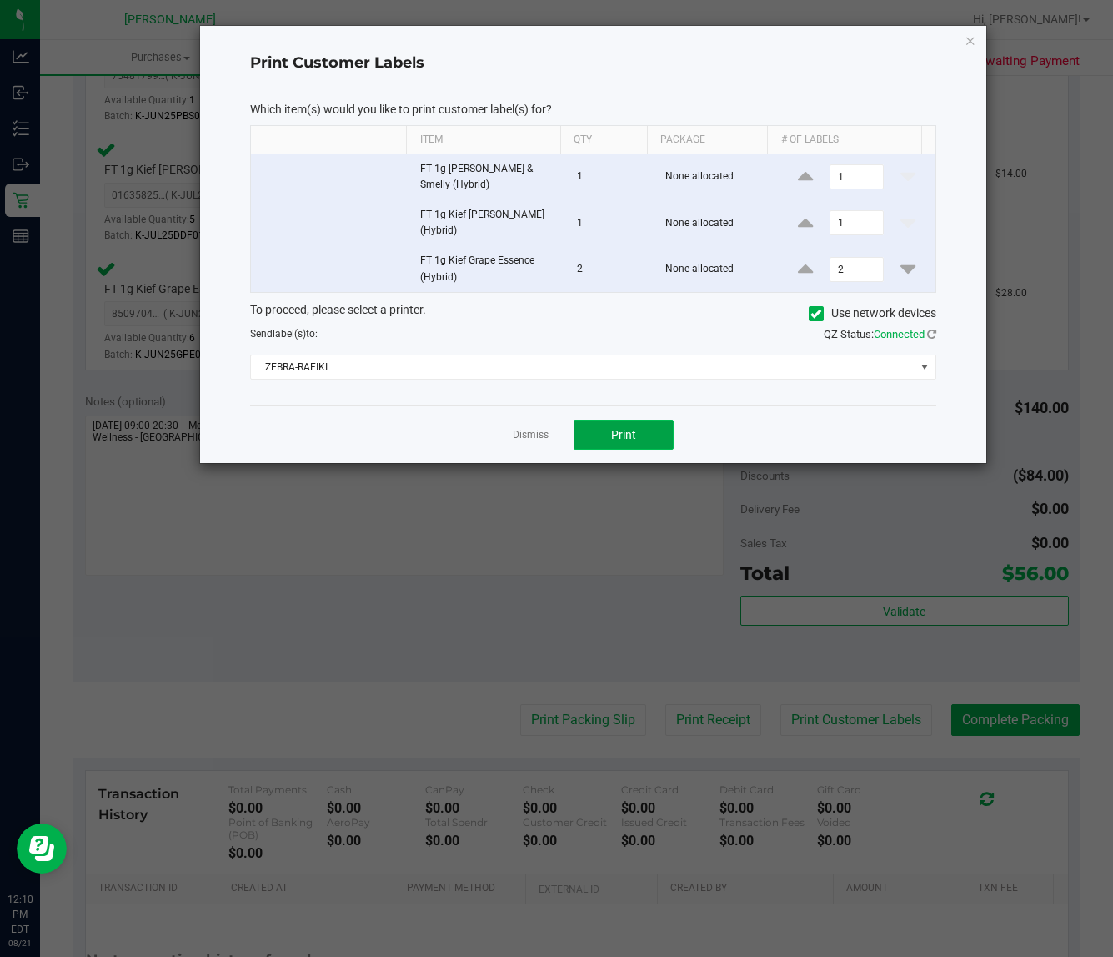
click at [593, 432] on button "Print" at bounding box center [624, 435] width 100 height 30
click at [515, 434] on link "Dismiss" at bounding box center [531, 435] width 36 height 14
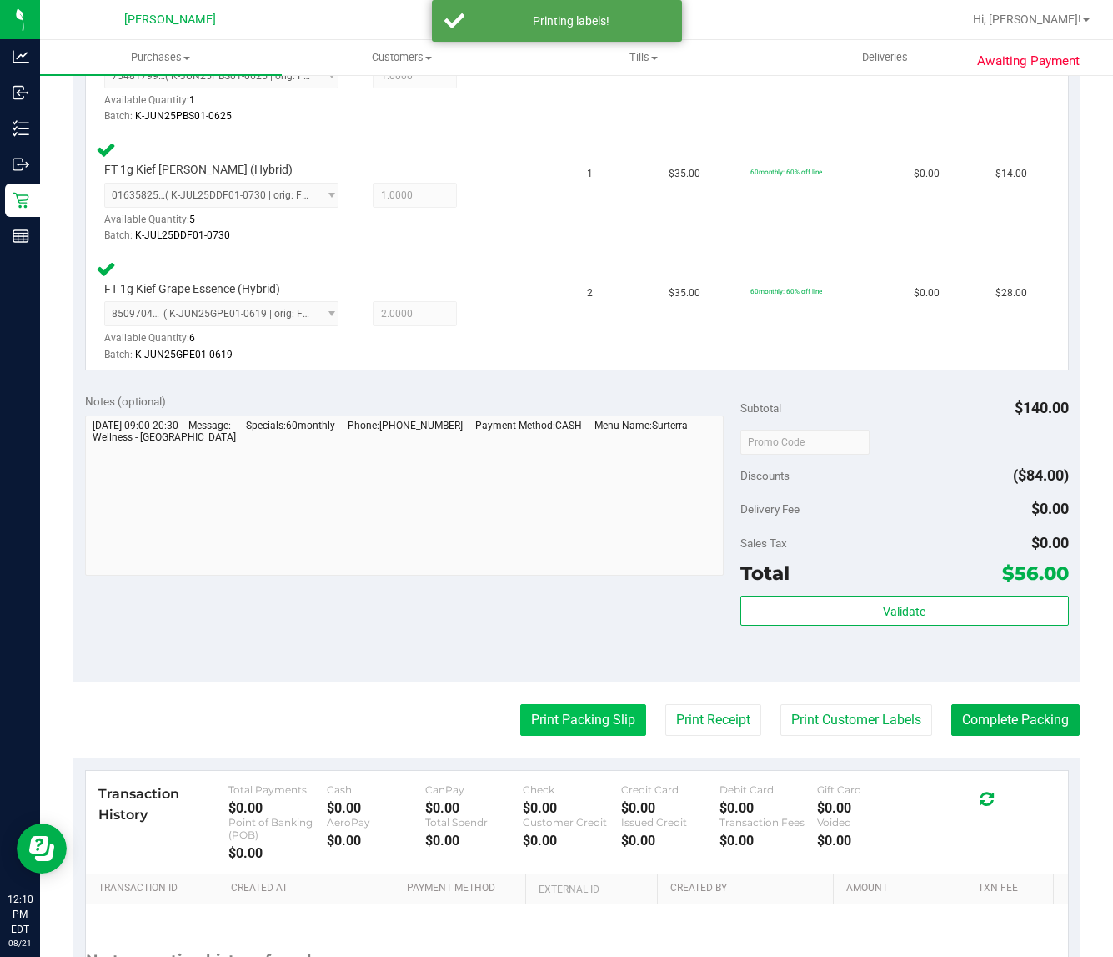
click at [582, 726] on button "Print Packing Slip" at bounding box center [583, 720] width 126 height 32
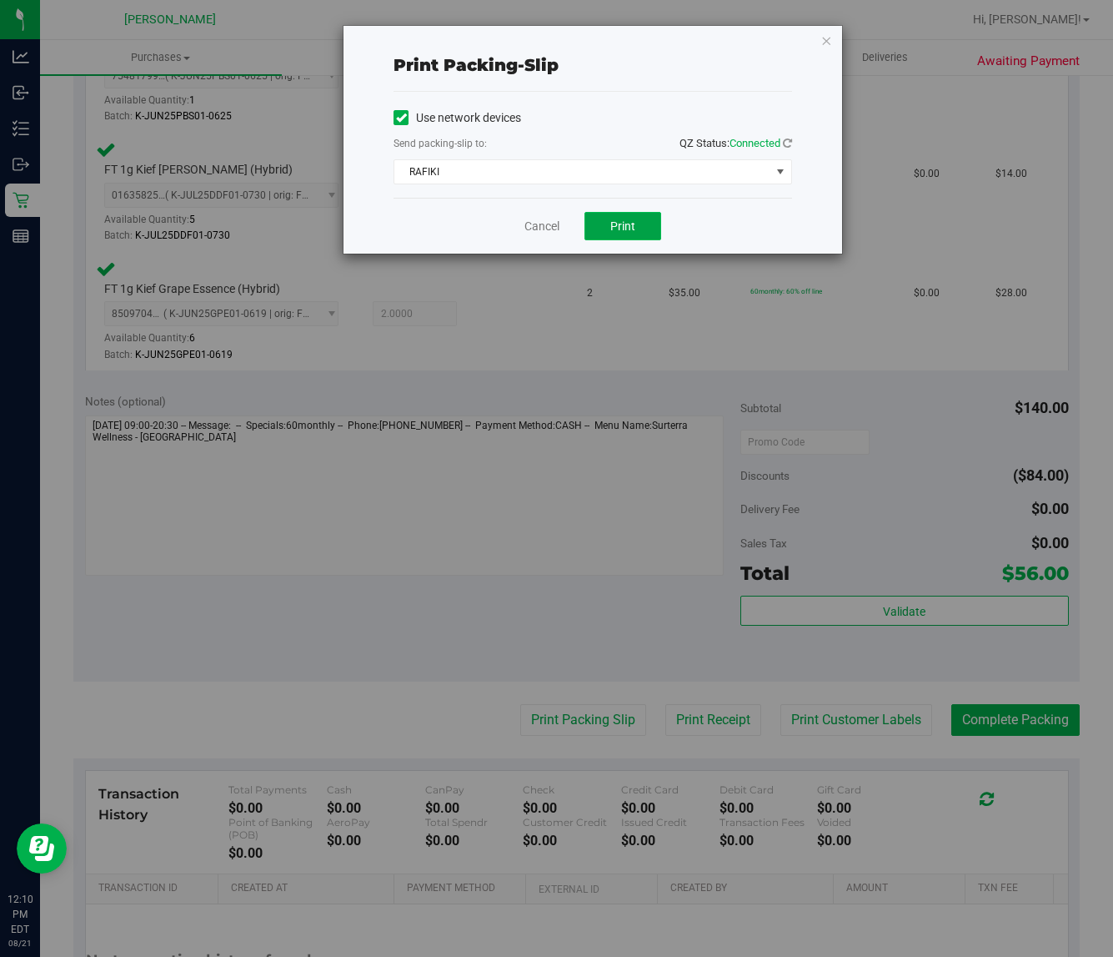
click at [606, 223] on button "Print" at bounding box center [623, 226] width 77 height 28
click at [525, 226] on link "Cancel" at bounding box center [542, 227] width 35 height 18
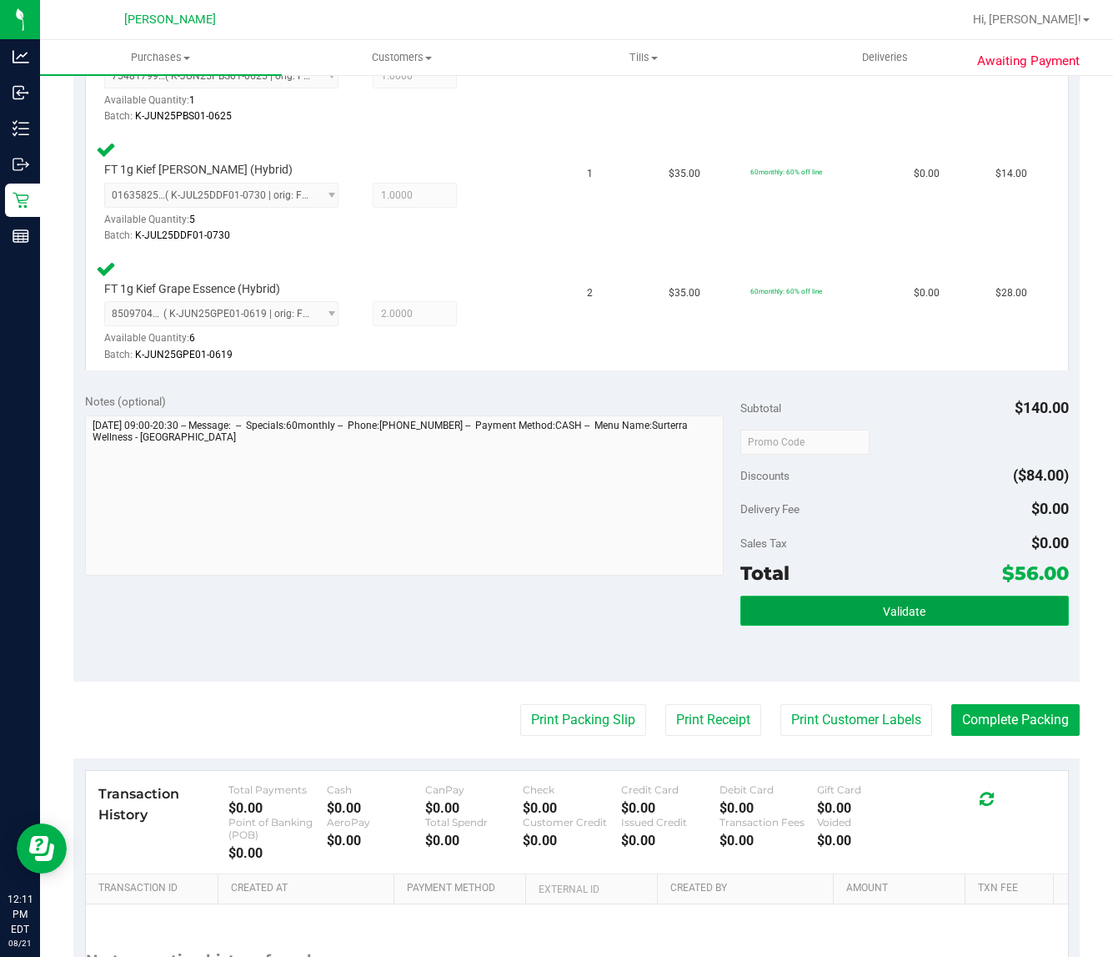
click at [886, 607] on span "Validate" at bounding box center [904, 611] width 43 height 13
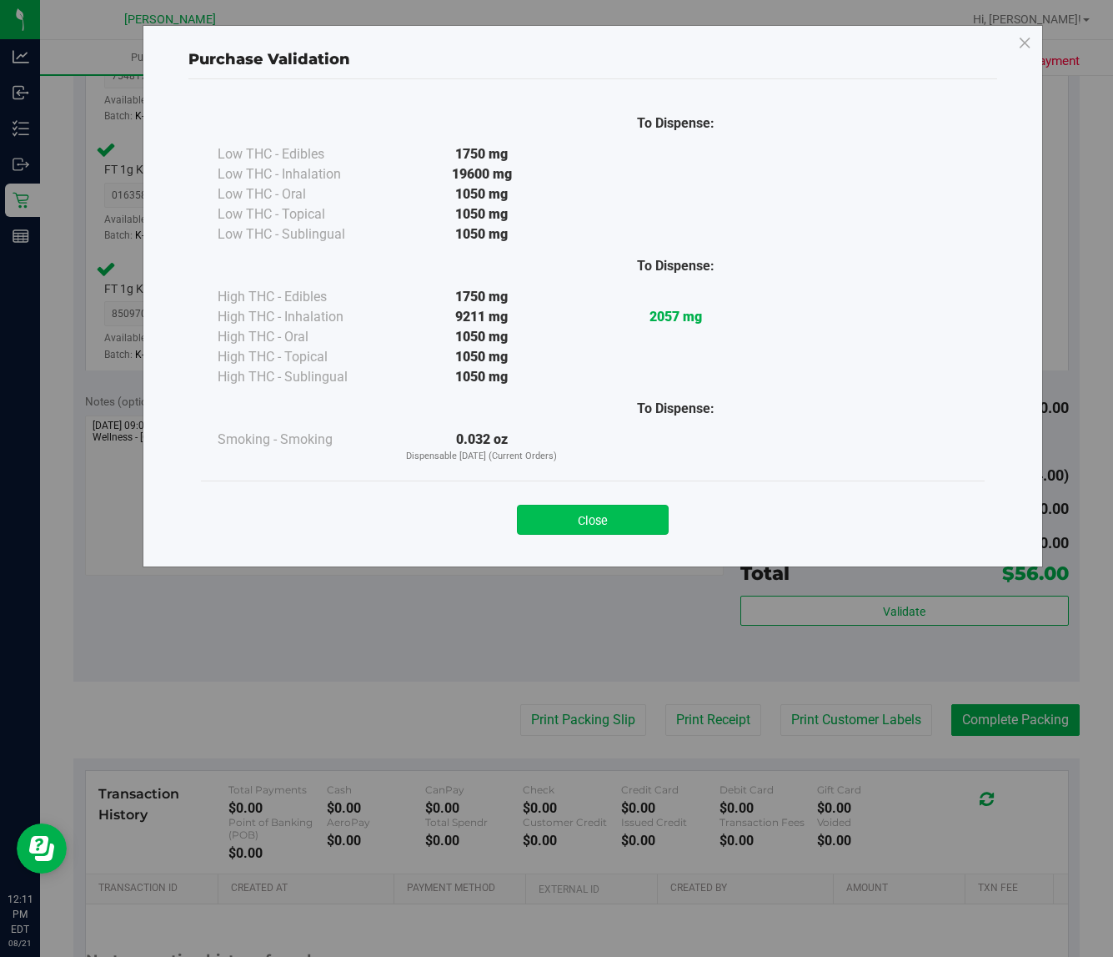
click at [560, 522] on button "Close" at bounding box center [593, 520] width 152 height 30
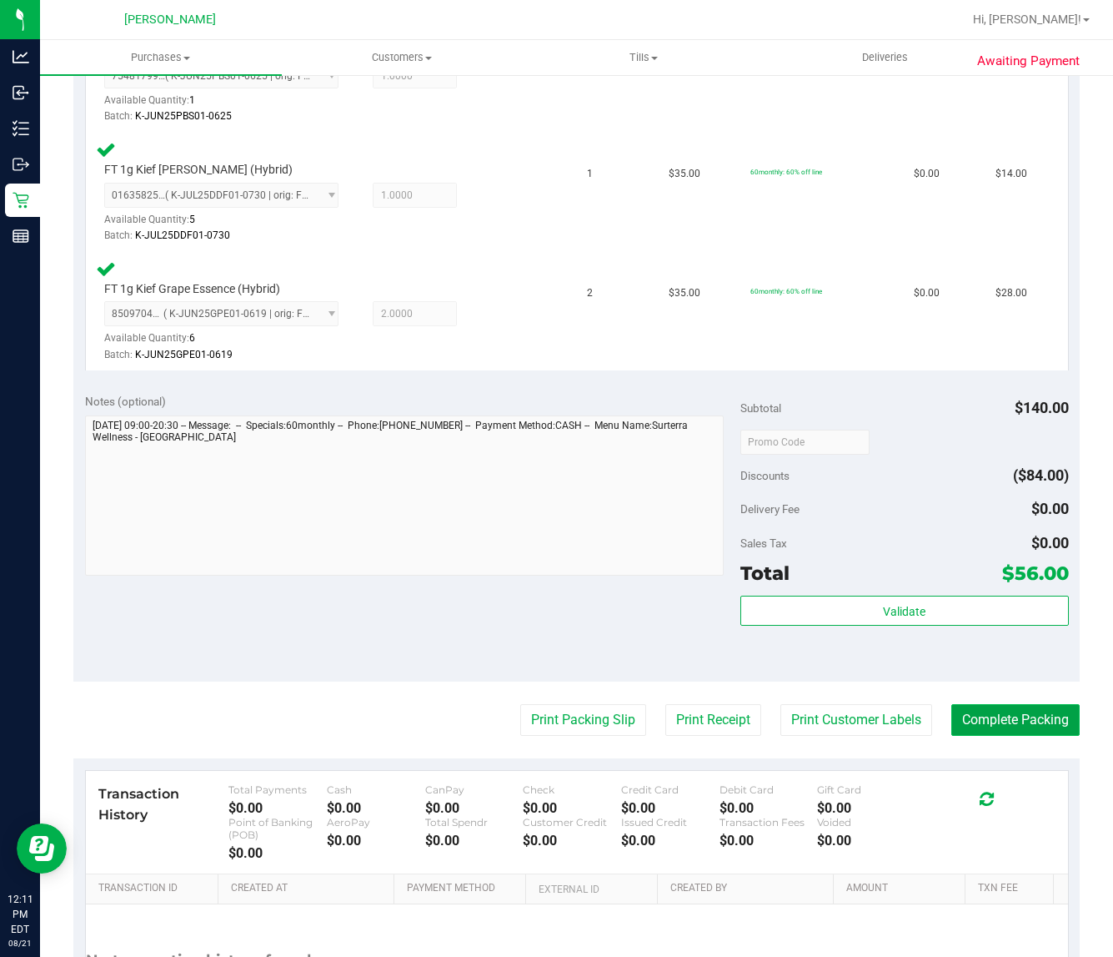
click at [981, 715] on button "Complete Packing" at bounding box center [1016, 720] width 128 height 32
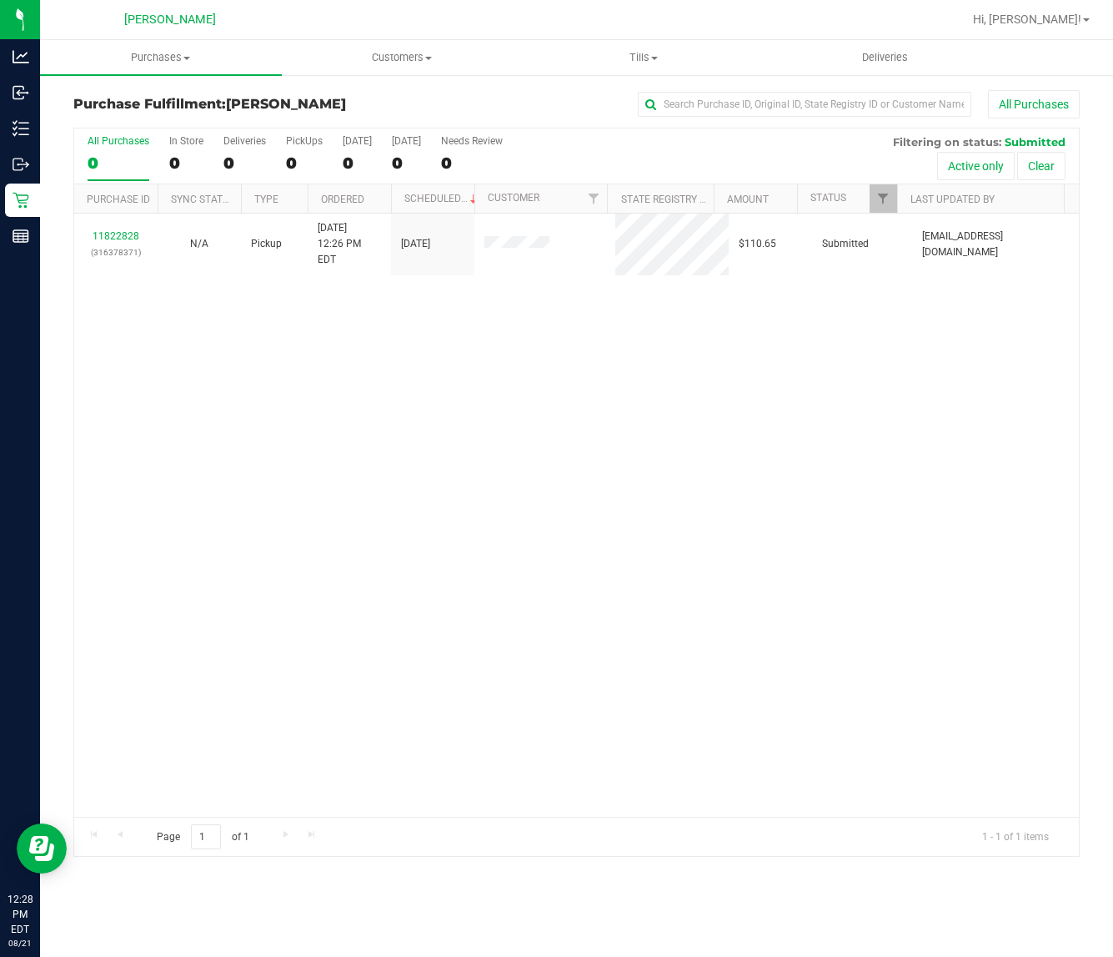
click at [382, 505] on div "11822828 (316378371) N/A Pickup [DATE] 12:26 PM EDT 8/21/2025 $110.65 Submitted…" at bounding box center [576, 515] width 1005 height 603
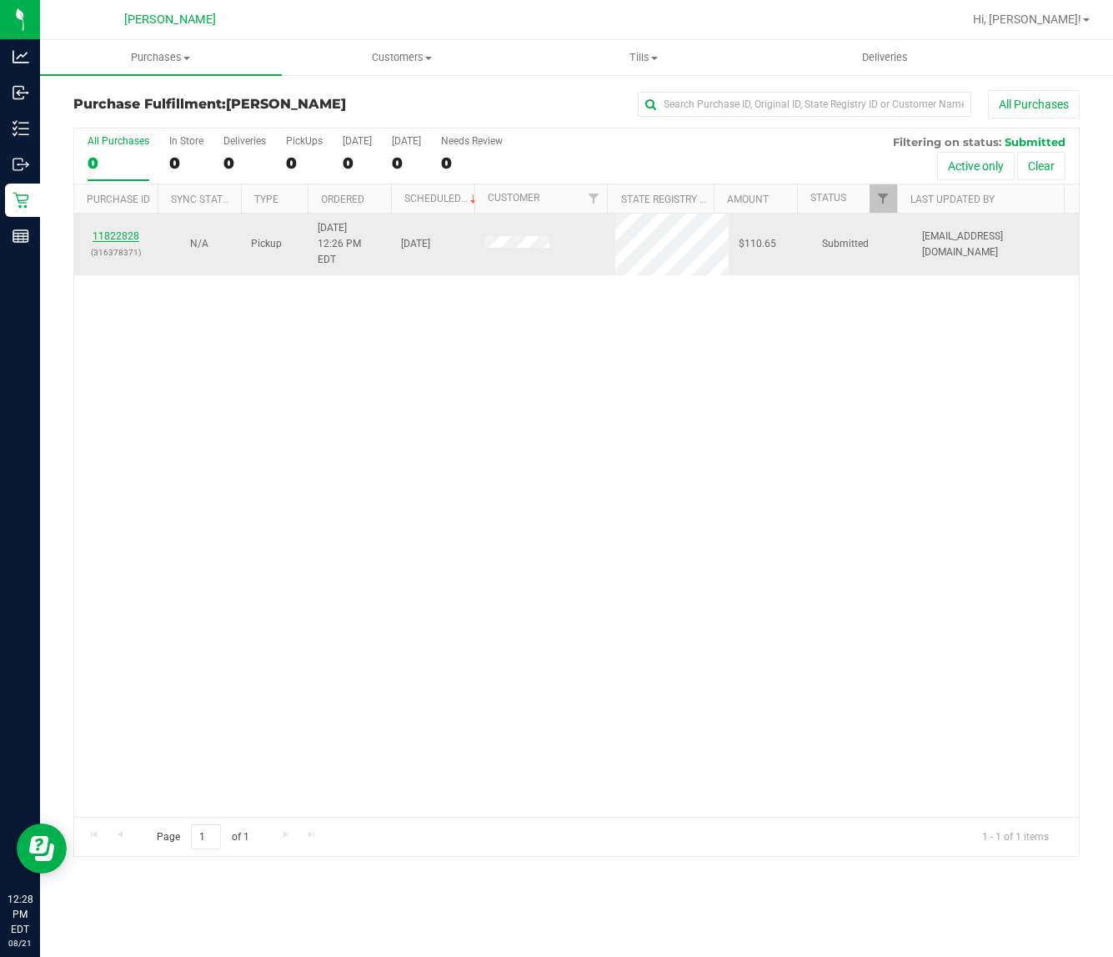
click at [118, 230] on link "11822828" at bounding box center [116, 236] width 47 height 12
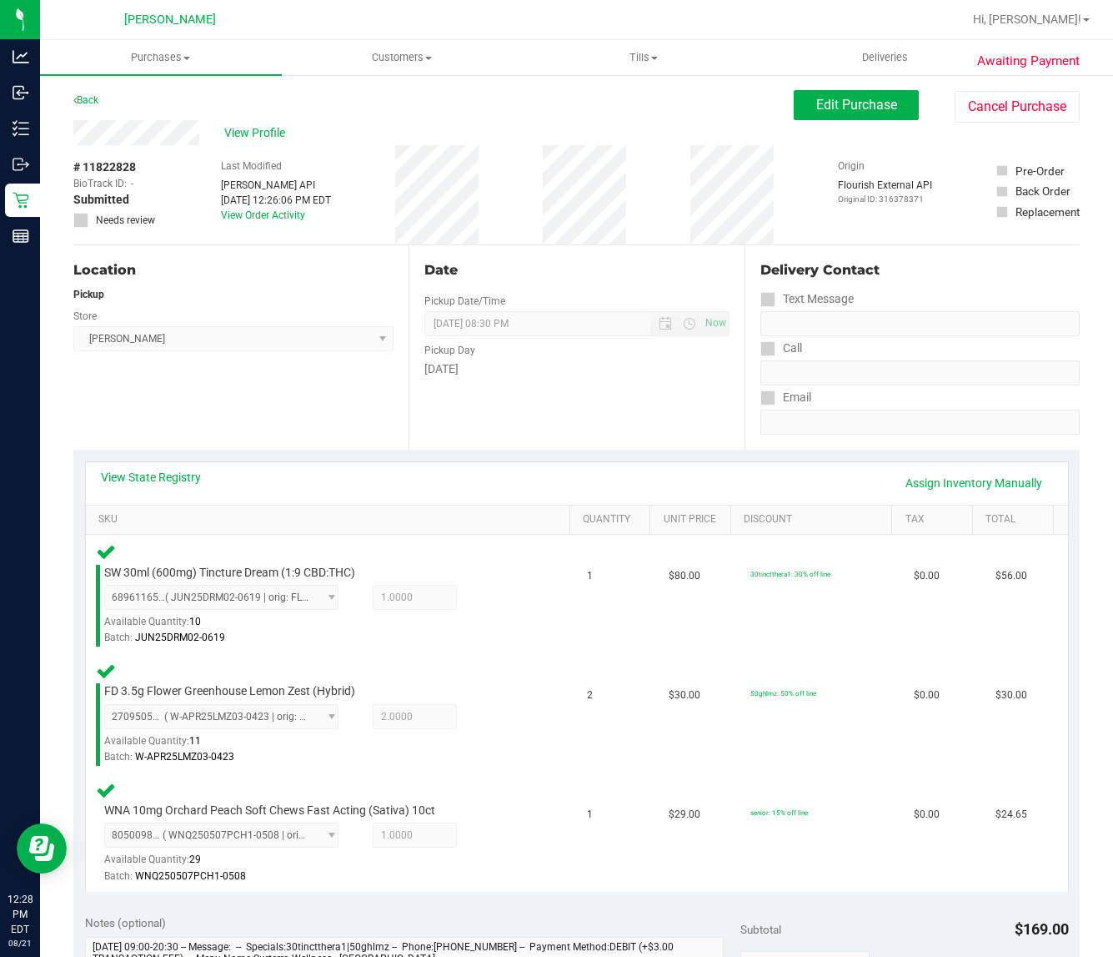
scroll to position [313, 0]
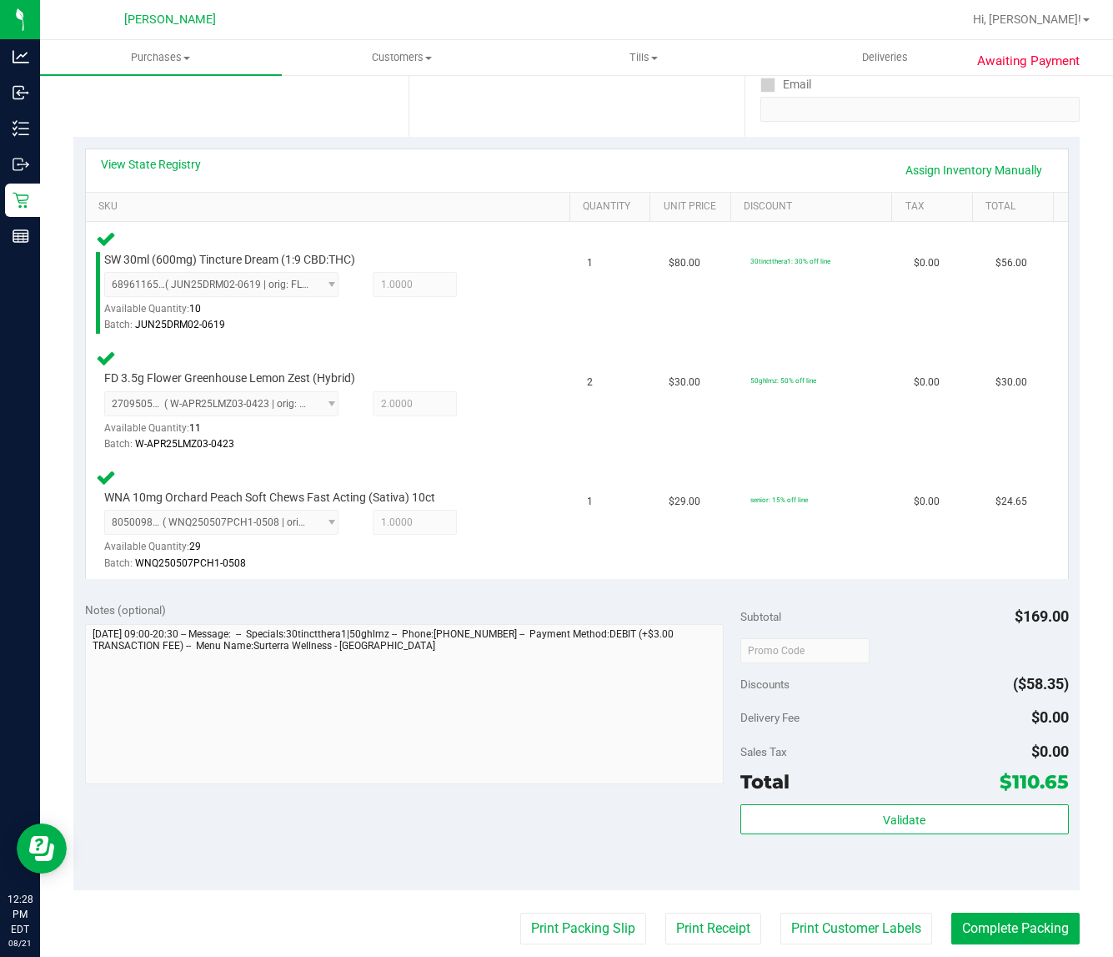
click at [849, 797] on div "Subtotal $169.00 Discounts ($58.35) Delivery Fee $0.00 Sales Tax $0.00 Total $1…" at bounding box center [905, 740] width 328 height 278
click at [856, 821] on button "Validate" at bounding box center [905, 819] width 328 height 30
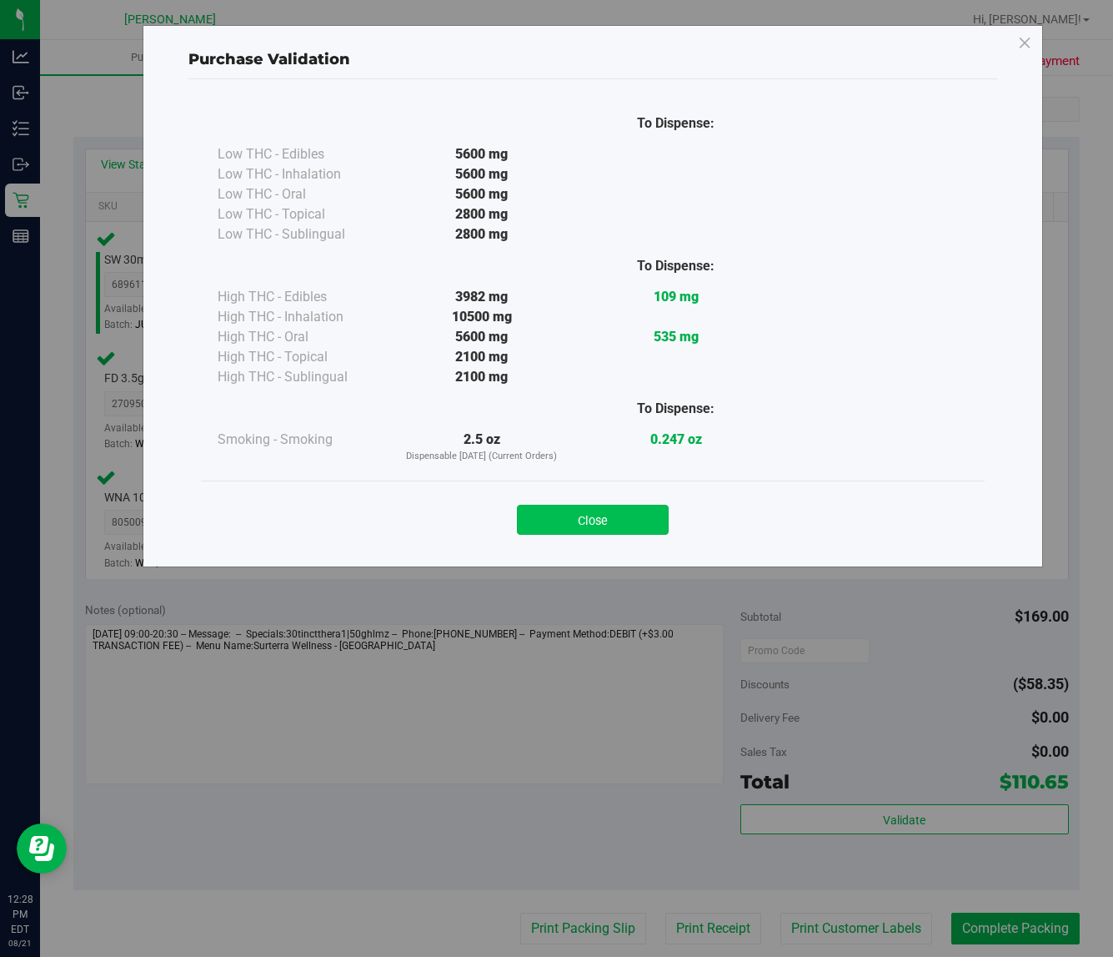
click at [567, 507] on button "Close" at bounding box center [593, 520] width 152 height 30
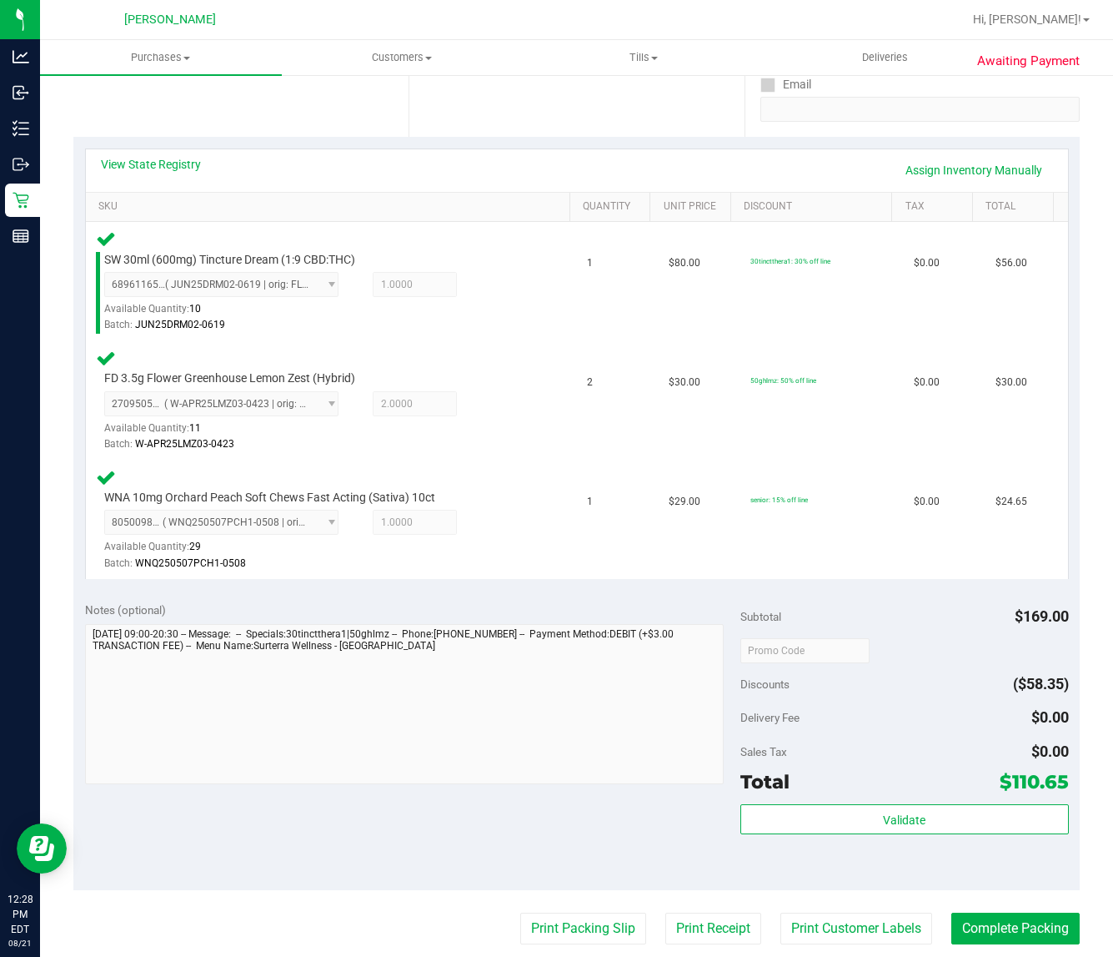
scroll to position [625, 0]
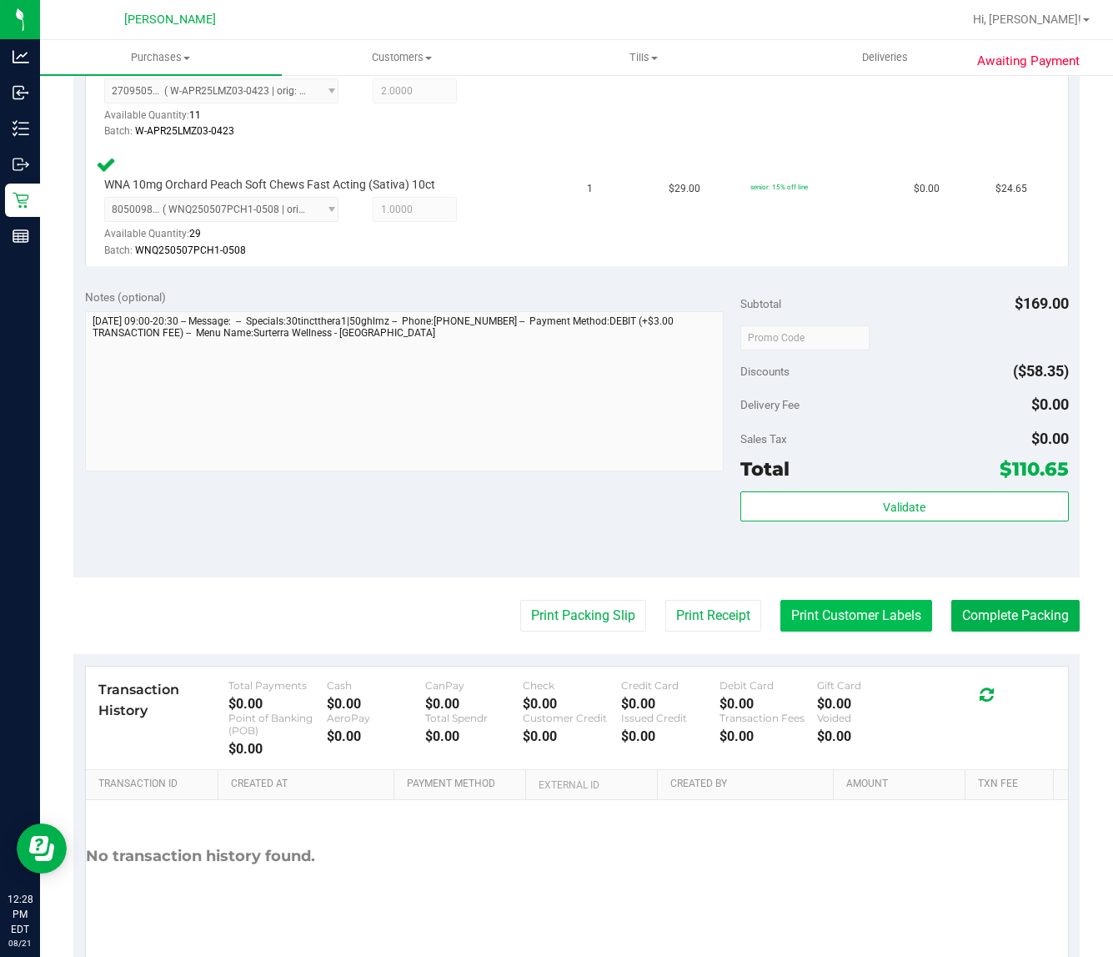
click at [813, 617] on button "Print Customer Labels" at bounding box center [857, 616] width 152 height 32
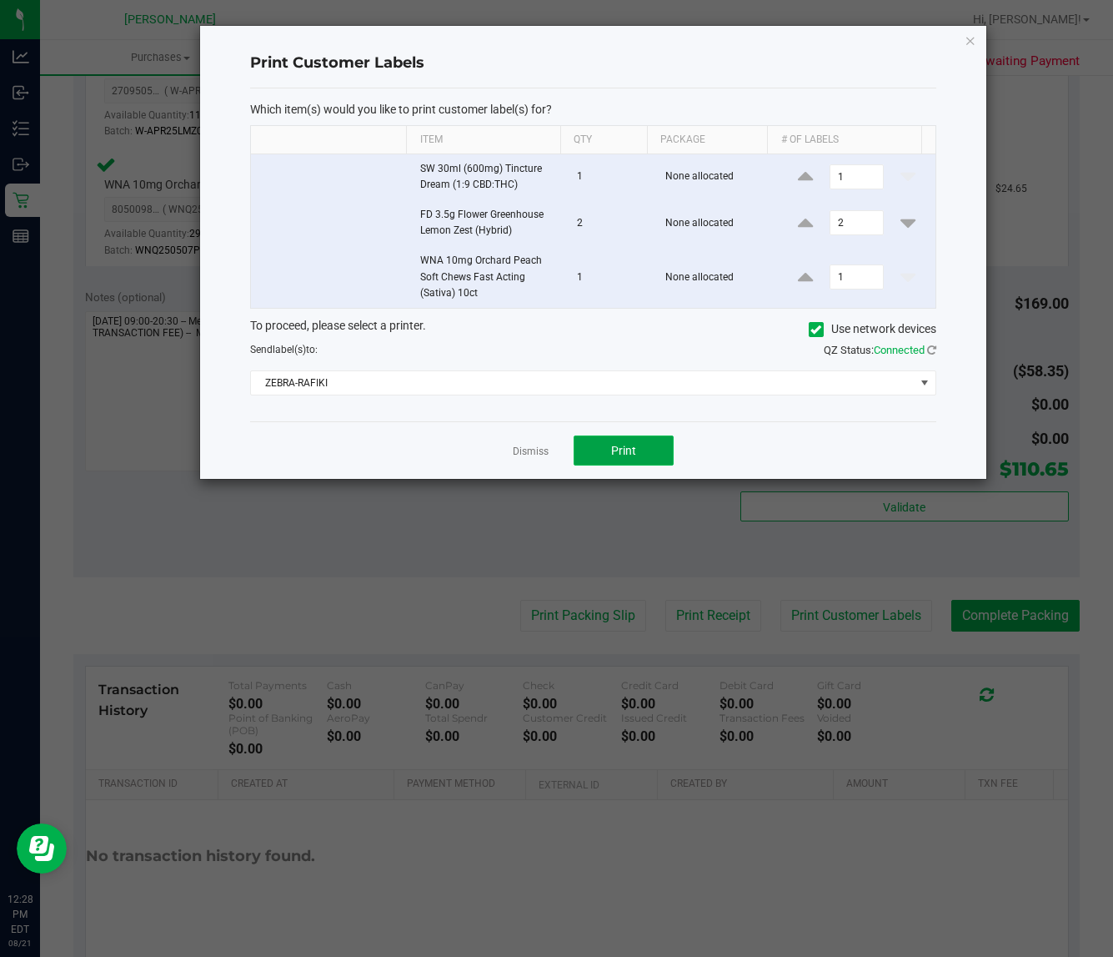
click at [630, 444] on span "Print" at bounding box center [623, 450] width 25 height 13
click at [524, 440] on div "Dismiss Print" at bounding box center [593, 450] width 686 height 58
click at [524, 452] on link "Dismiss" at bounding box center [531, 452] width 36 height 14
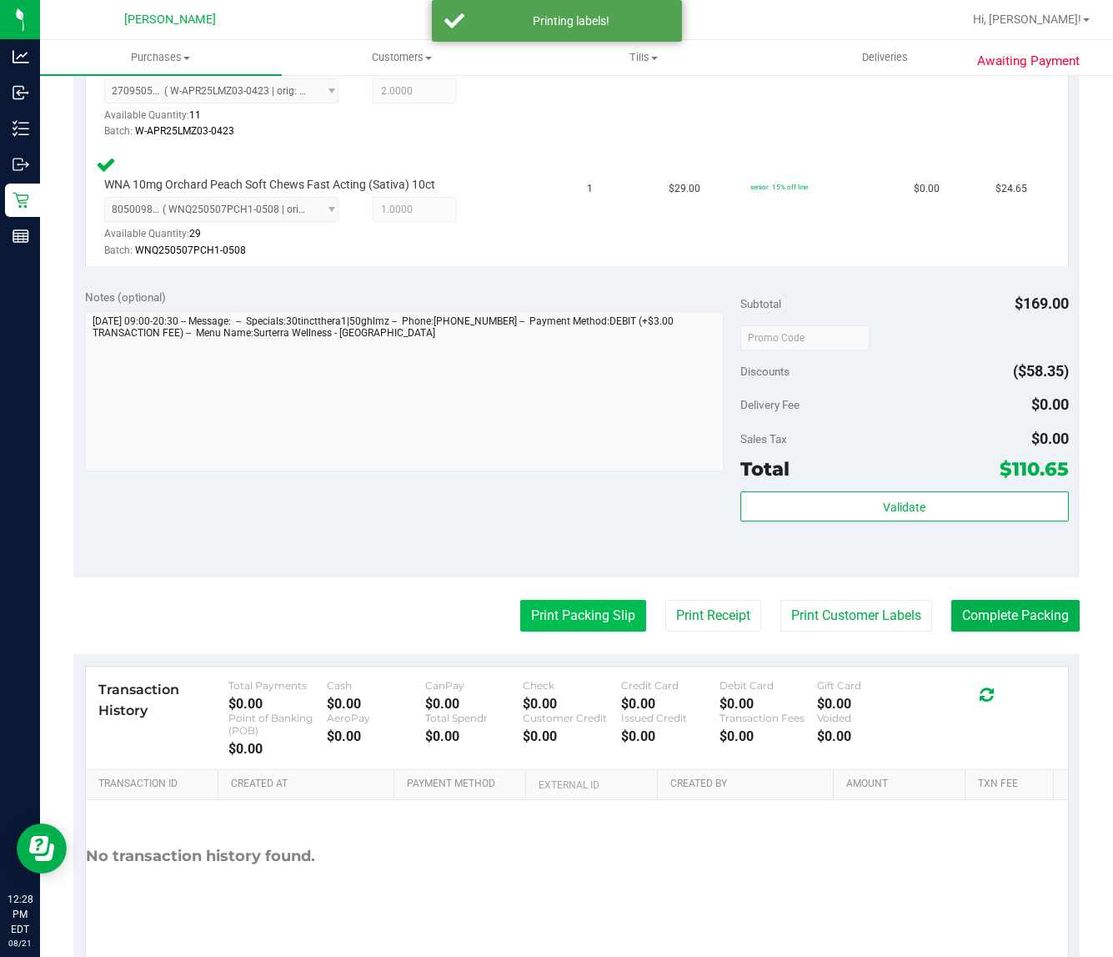
click at [548, 605] on button "Print Packing Slip" at bounding box center [583, 616] width 126 height 32
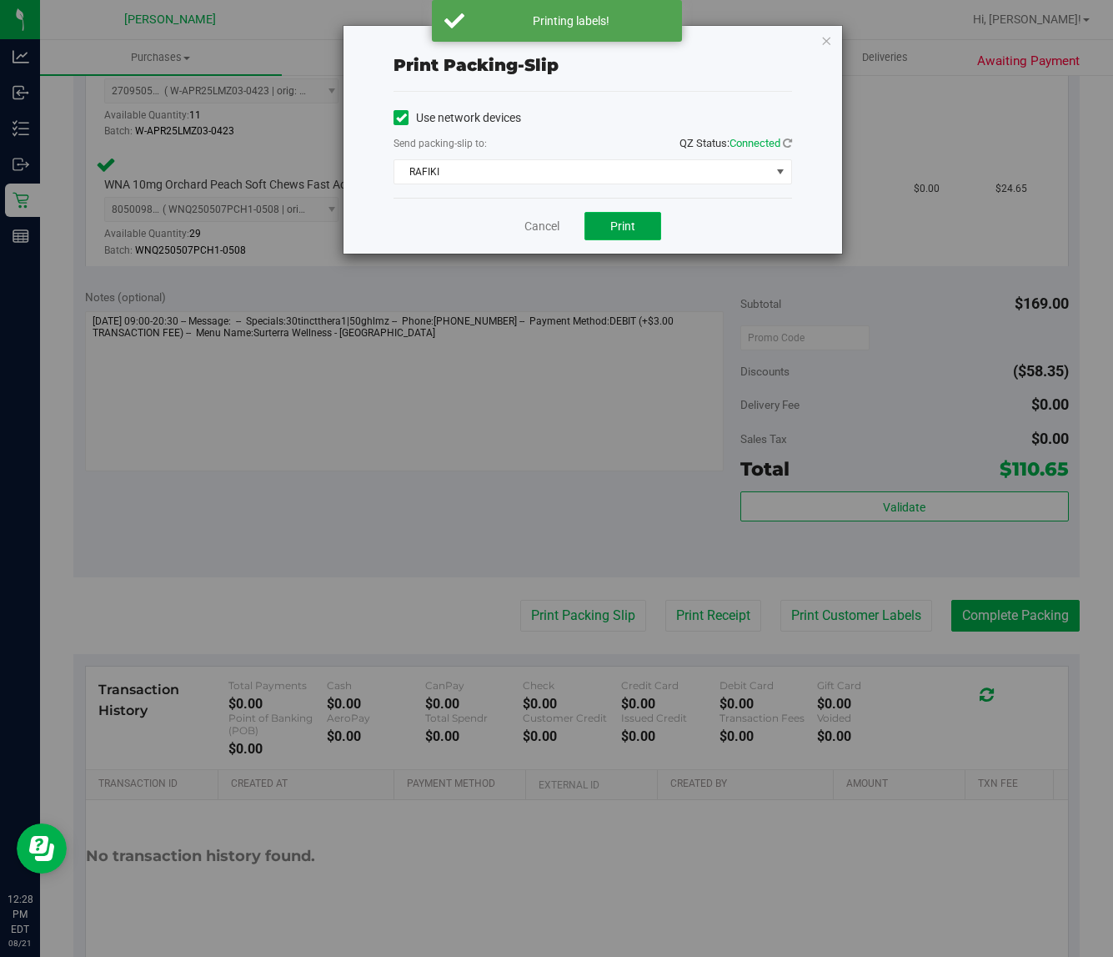
click at [625, 223] on span "Print" at bounding box center [622, 225] width 25 height 13
click at [551, 226] on link "Cancel" at bounding box center [542, 227] width 35 height 18
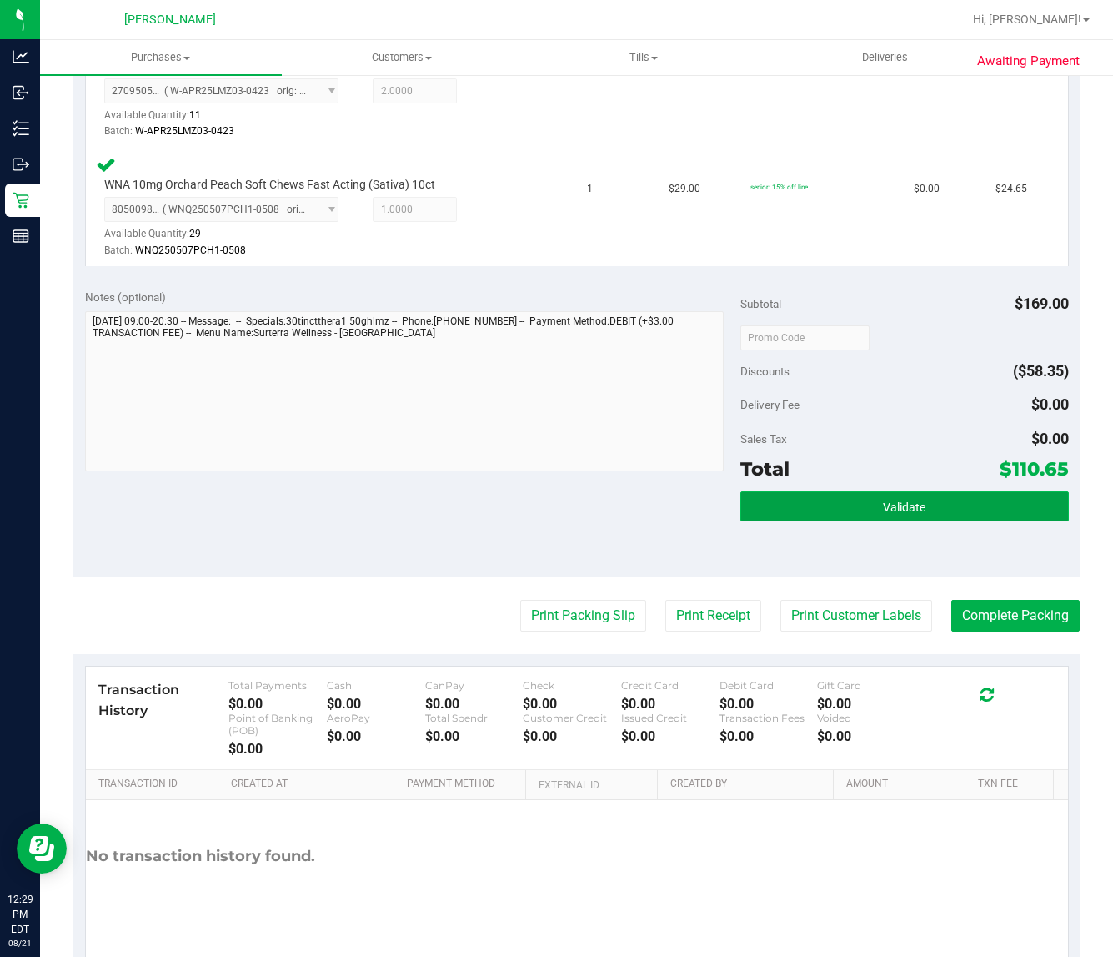
click at [883, 511] on span "Validate" at bounding box center [904, 506] width 43 height 13
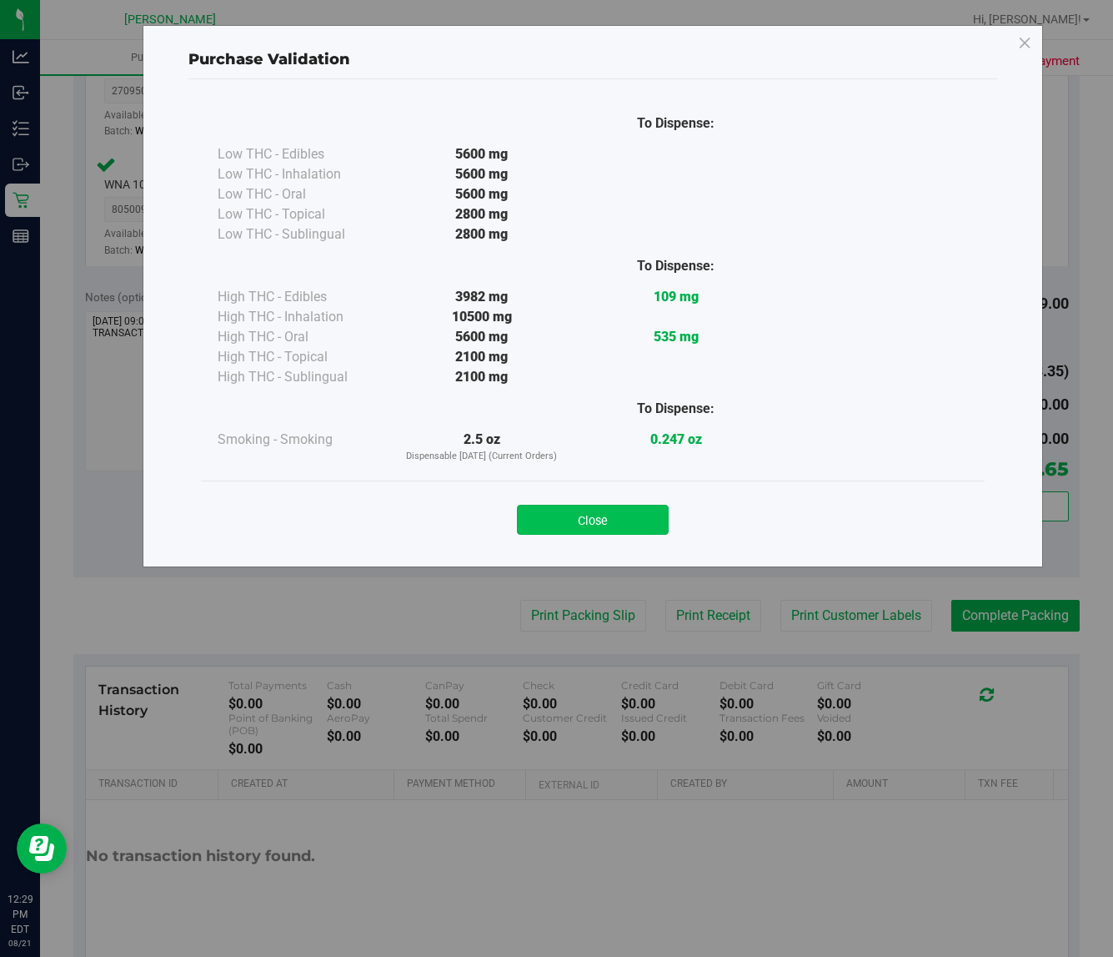
click at [624, 513] on button "Close" at bounding box center [593, 520] width 152 height 30
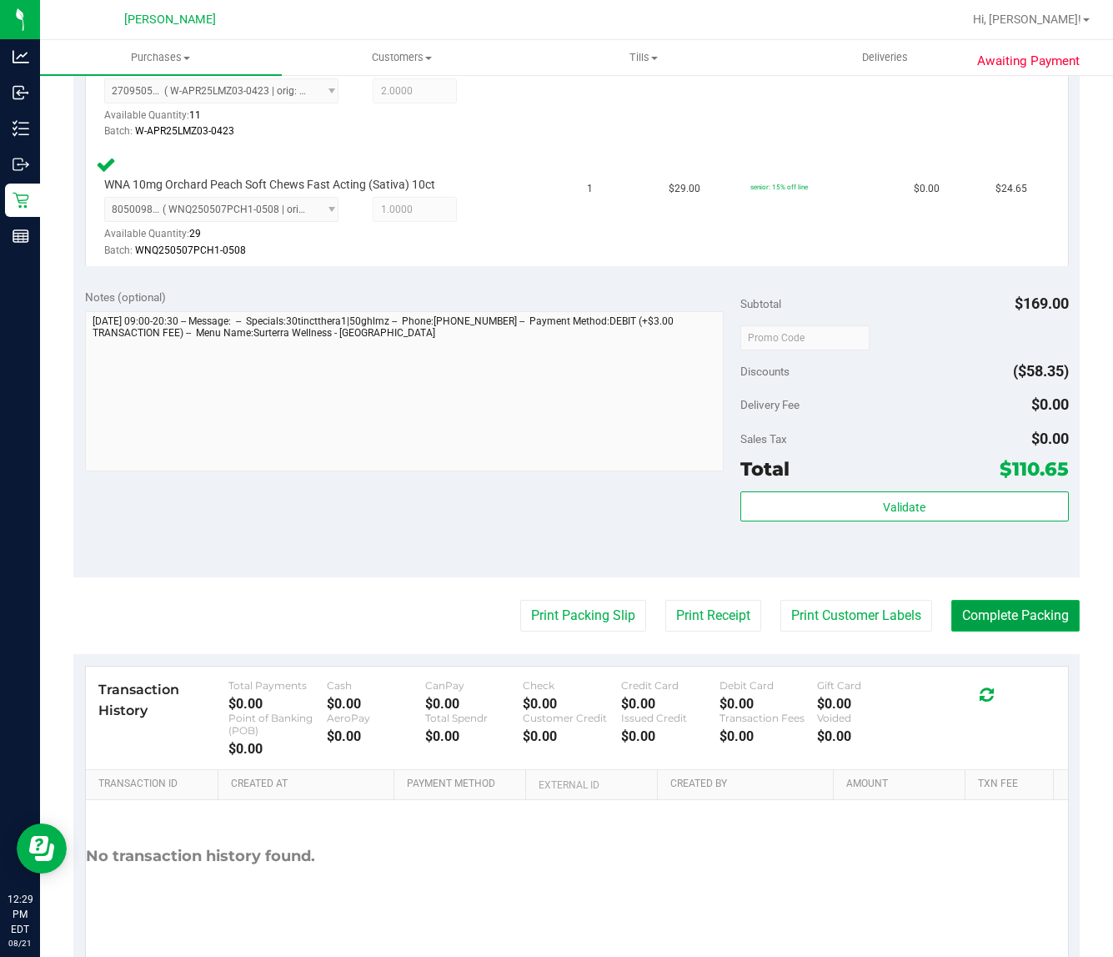
click at [982, 617] on button "Complete Packing" at bounding box center [1016, 616] width 128 height 32
